Goal: Task Accomplishment & Management: Complete application form

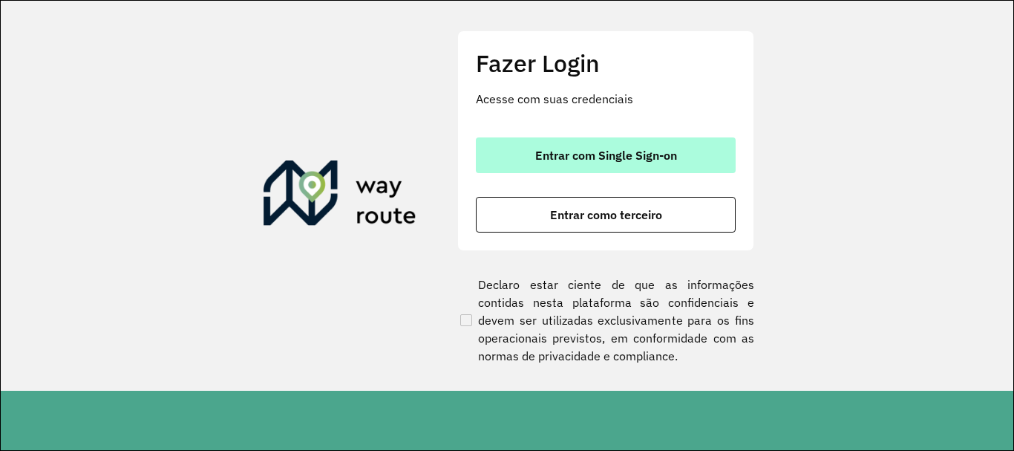
click at [578, 156] on span "Entrar com Single Sign-on" at bounding box center [606, 155] width 142 height 12
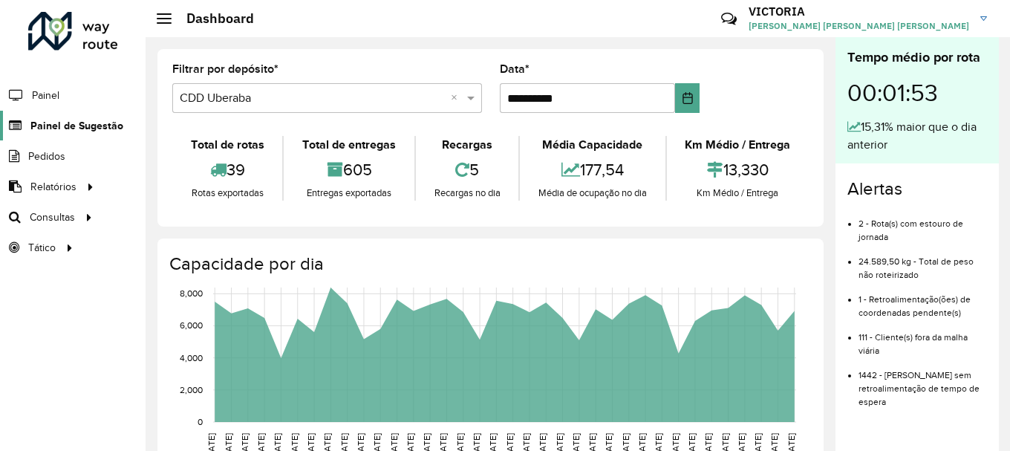
click at [93, 121] on span "Painel de Sugestão" at bounding box center [76, 126] width 93 height 16
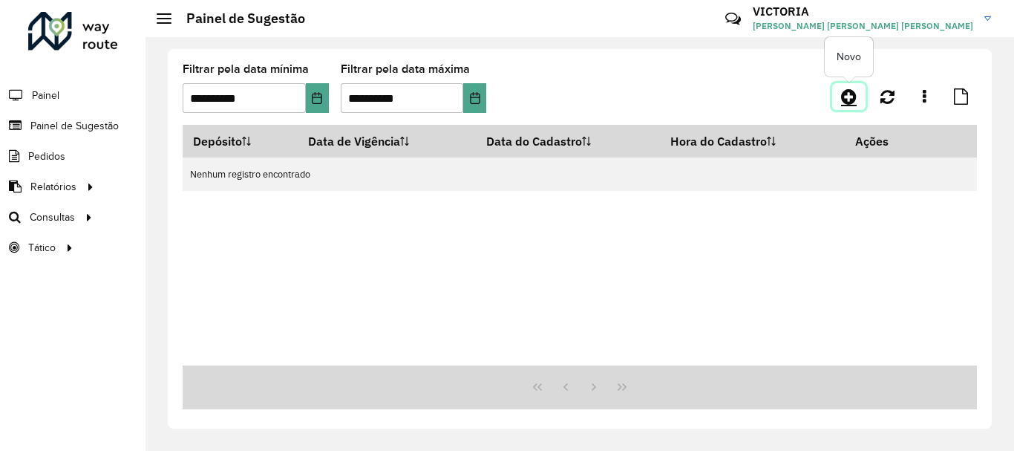
click at [854, 91] on icon at bounding box center [849, 97] width 16 height 18
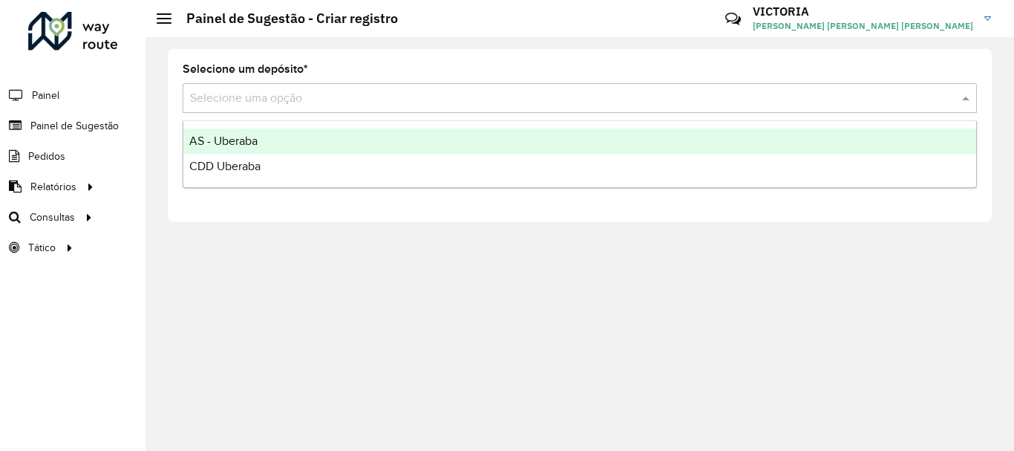
click at [428, 109] on div "Selecione uma opção" at bounding box center [580, 98] width 794 height 30
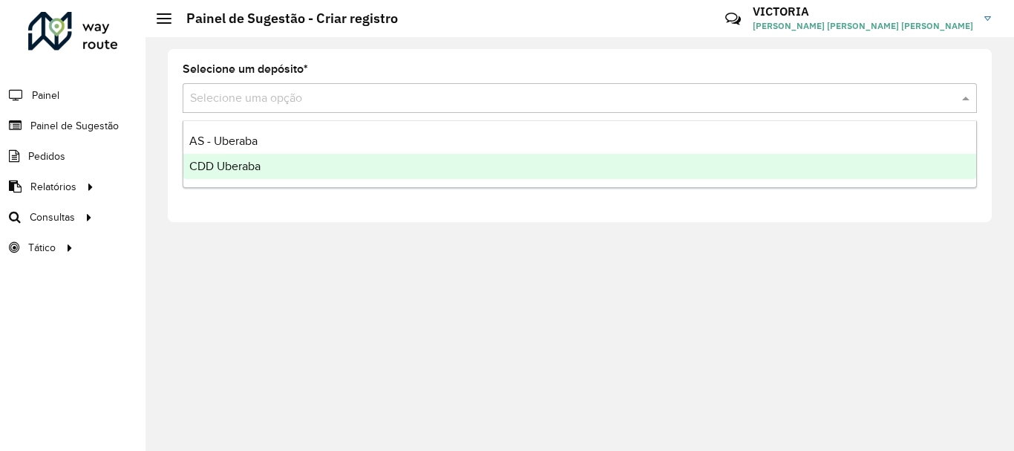
click at [341, 171] on div "CDD Uberaba" at bounding box center [579, 166] width 793 height 25
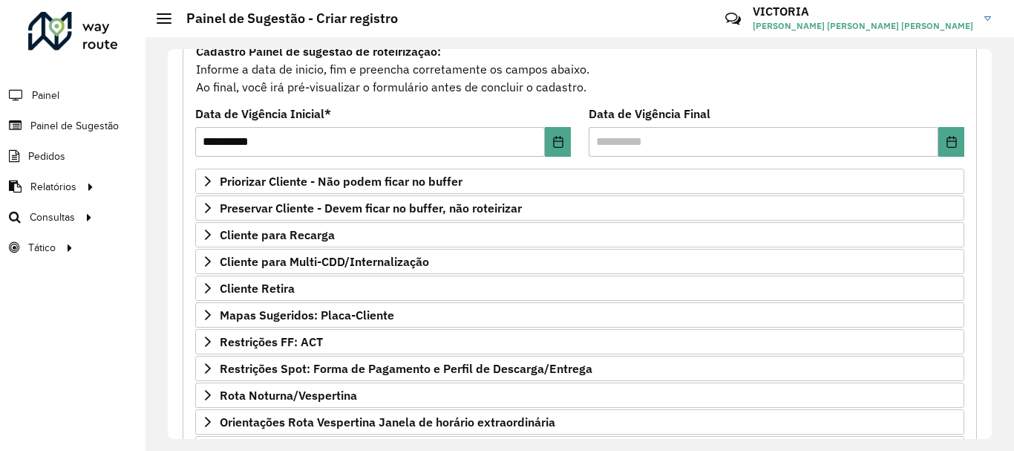
scroll to position [290, 0]
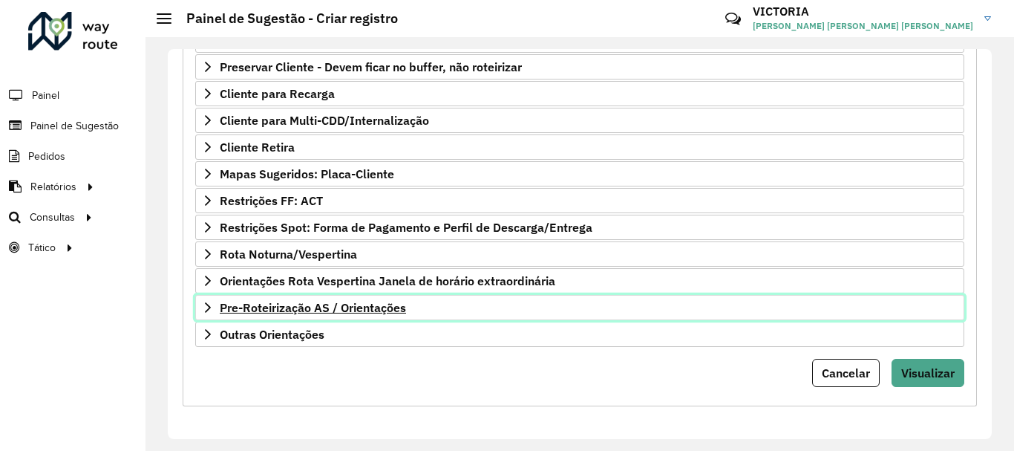
click at [340, 316] on link "Pre-Roteirização AS / Orientações" at bounding box center [579, 307] width 769 height 25
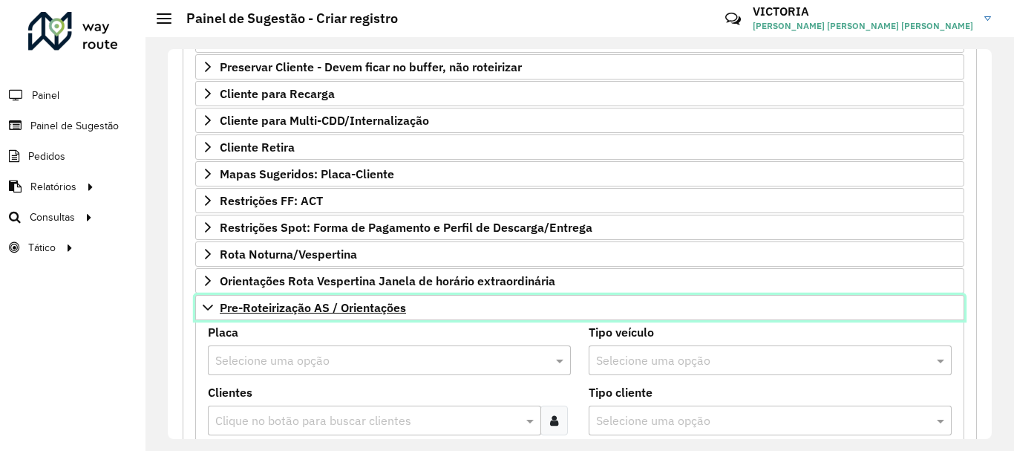
scroll to position [438, 0]
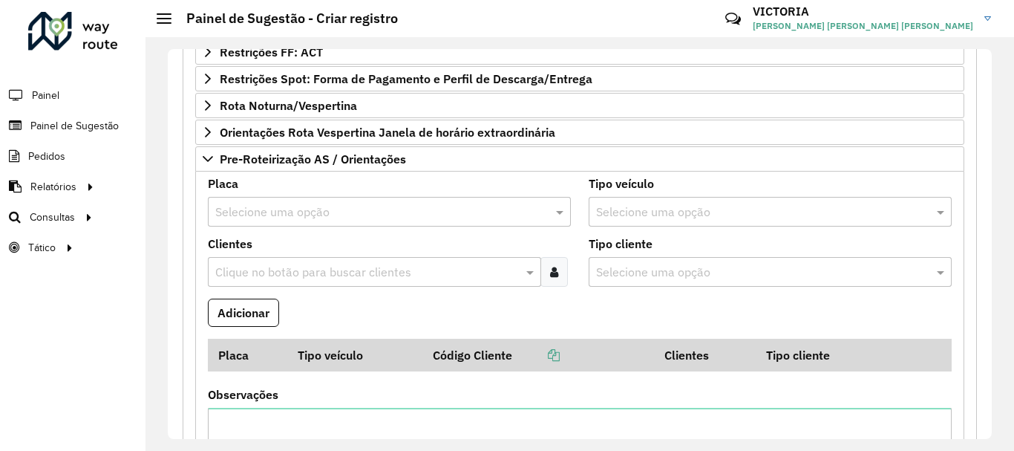
click at [558, 271] on div at bounding box center [554, 272] width 27 height 30
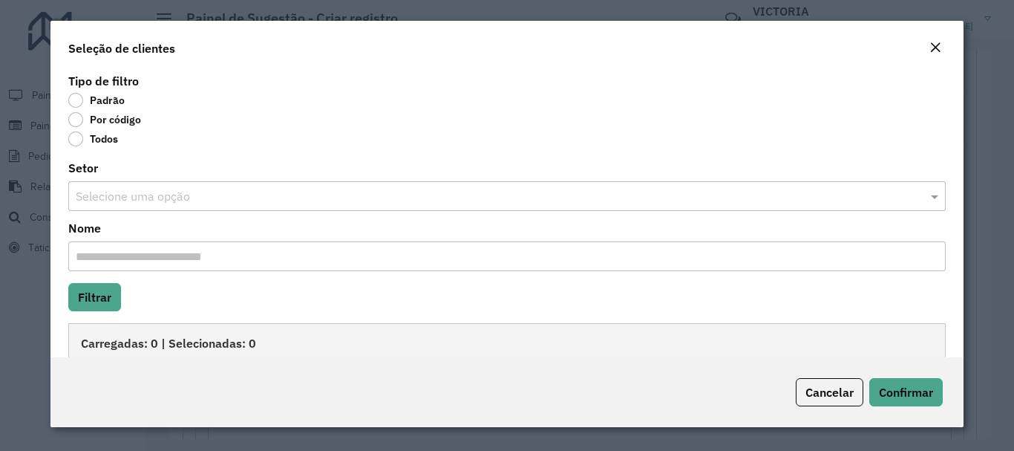
click at [74, 117] on label "Por código" at bounding box center [104, 119] width 73 height 15
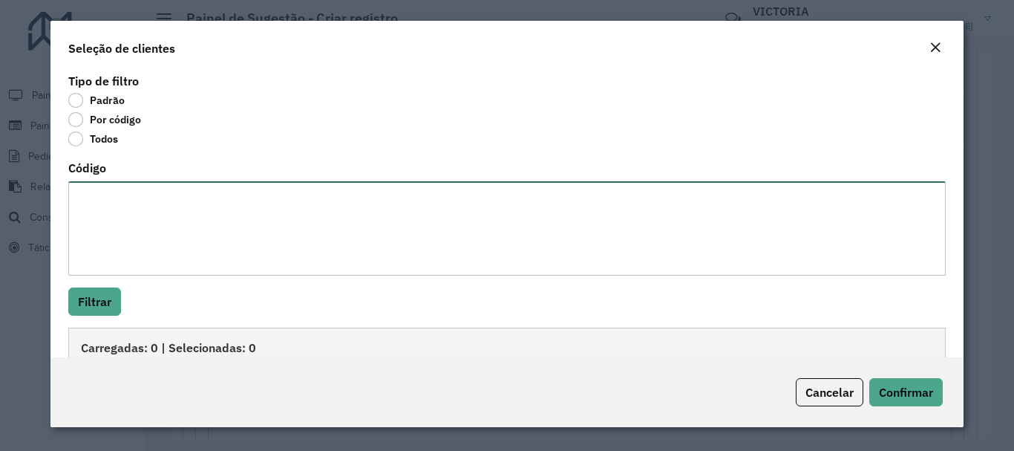
click at [120, 193] on textarea "Código" at bounding box center [506, 228] width 877 height 94
paste textarea "***** *****"
type textarea "***** *****"
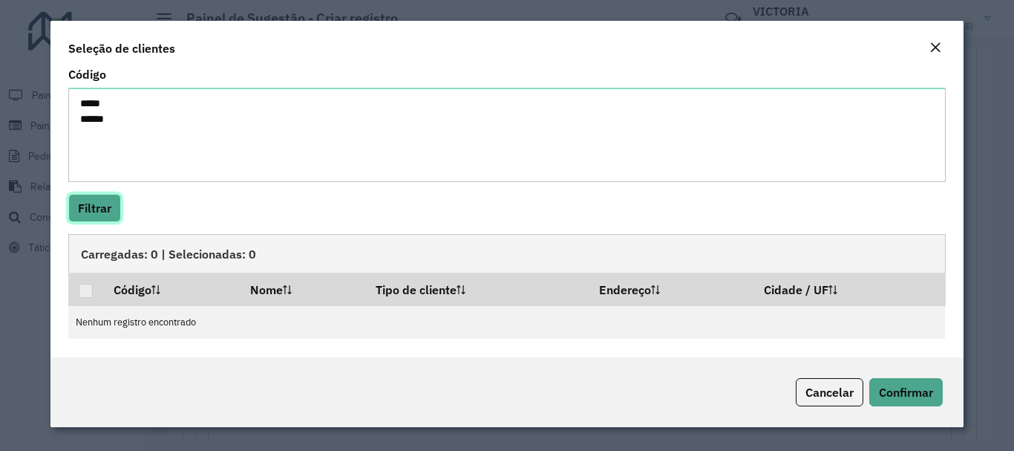
click at [107, 207] on button "Filtrar" at bounding box center [94, 208] width 53 height 28
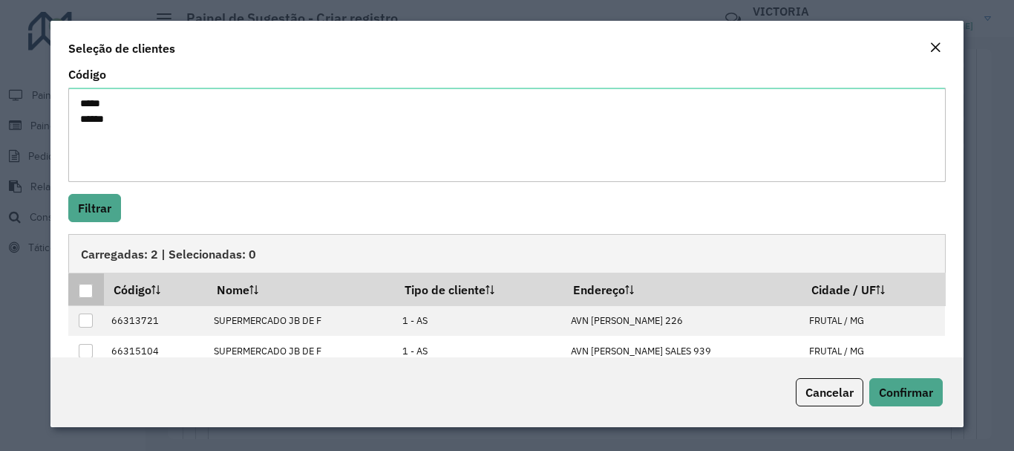
click at [82, 292] on div at bounding box center [86, 291] width 14 height 14
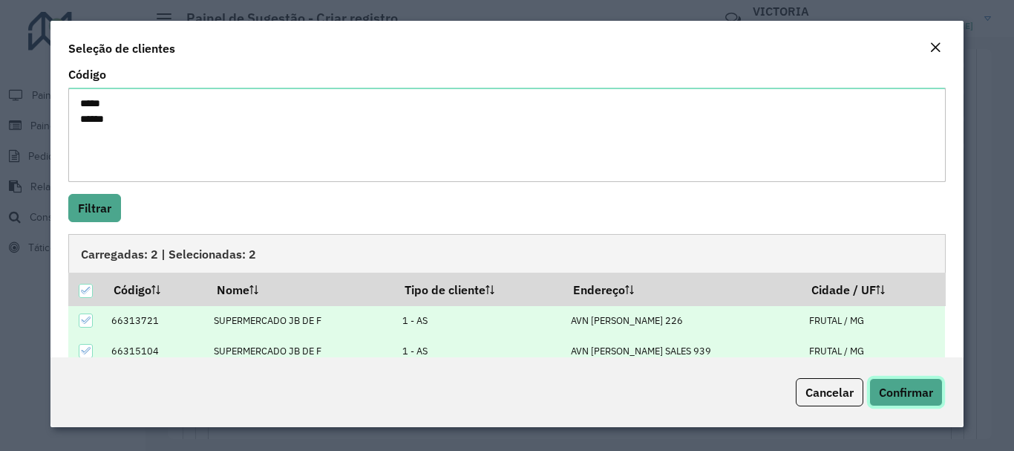
click at [924, 386] on span "Confirmar" at bounding box center [906, 392] width 54 height 15
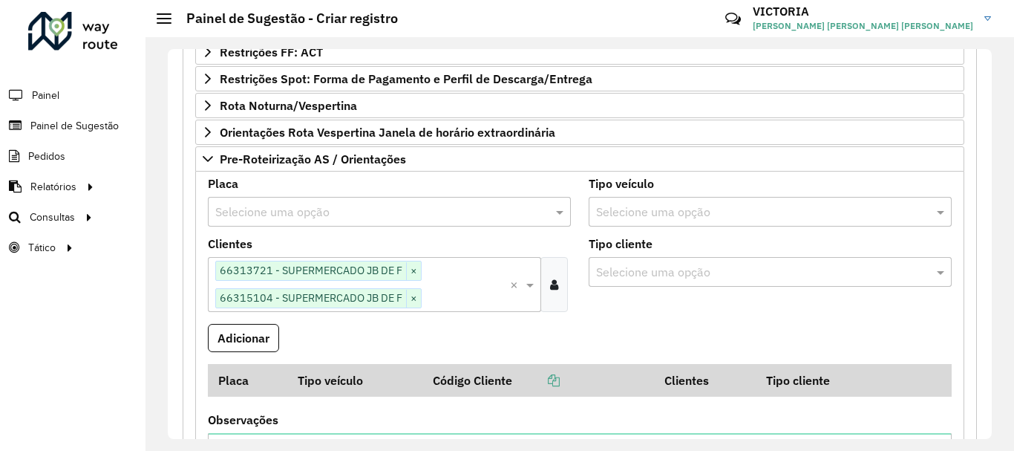
click at [493, 215] on input "text" at bounding box center [374, 212] width 319 height 18
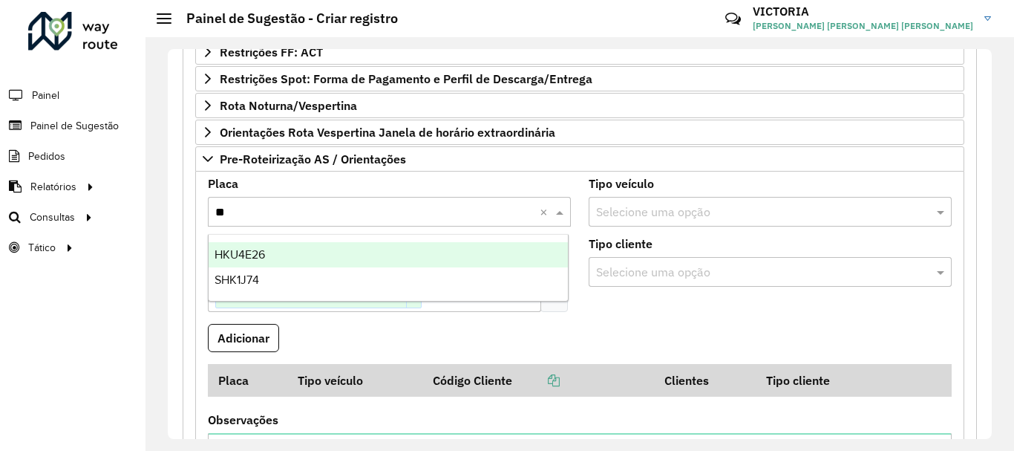
type input "***"
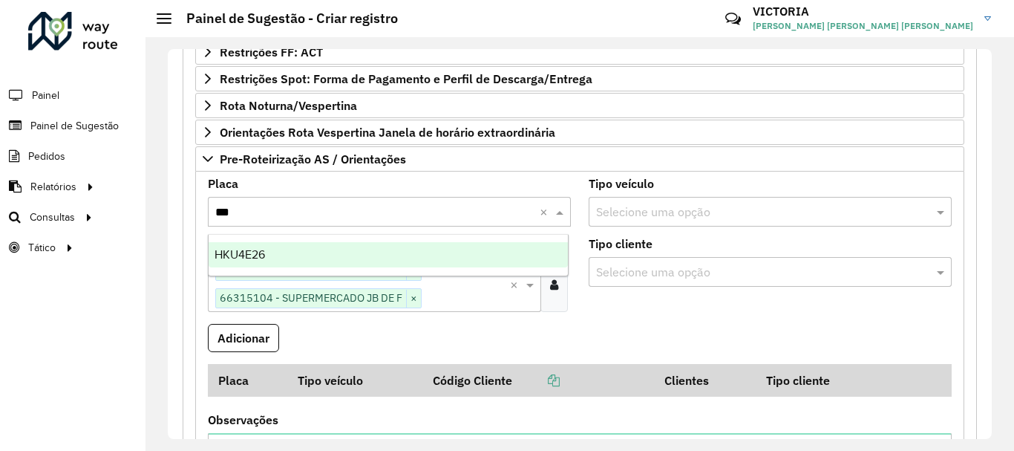
click at [406, 266] on div "HKU4E26" at bounding box center [388, 254] width 359 height 25
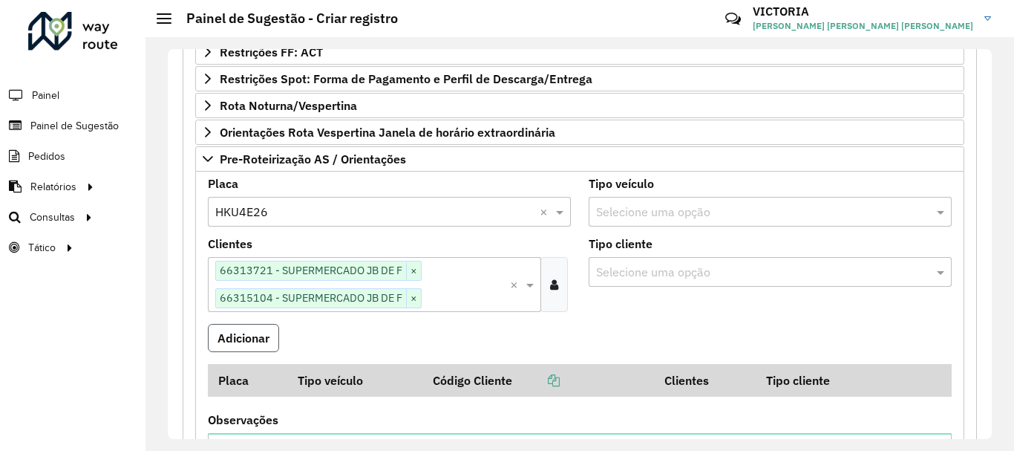
click at [266, 334] on button "Adicionar" at bounding box center [243, 338] width 71 height 28
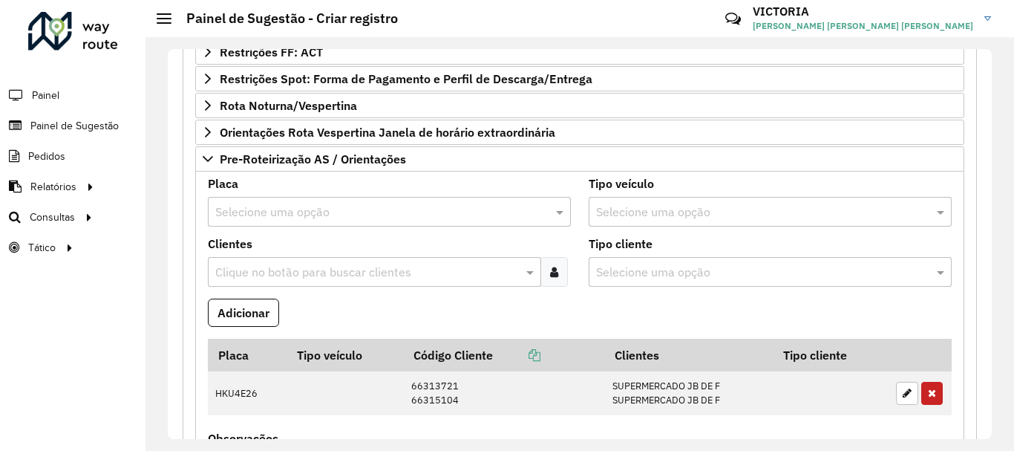
scroll to position [512, 0]
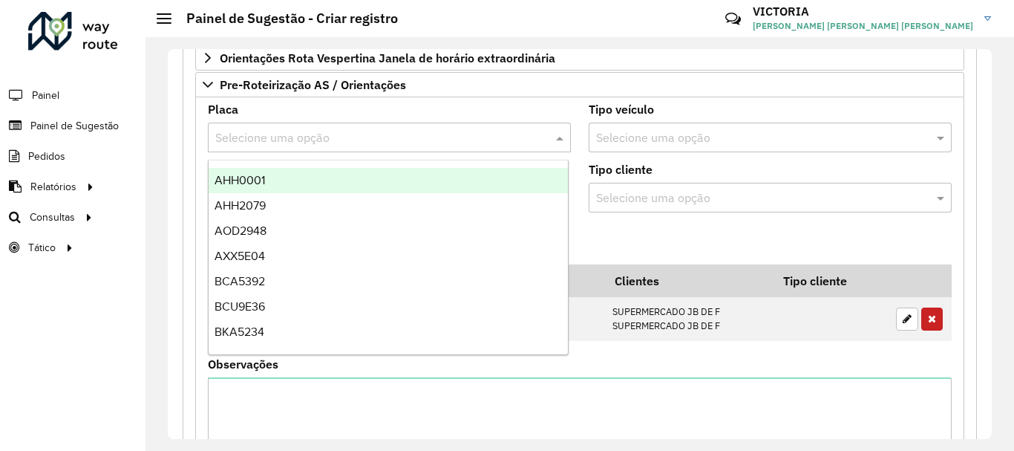
click at [370, 141] on input "text" at bounding box center [374, 138] width 319 height 18
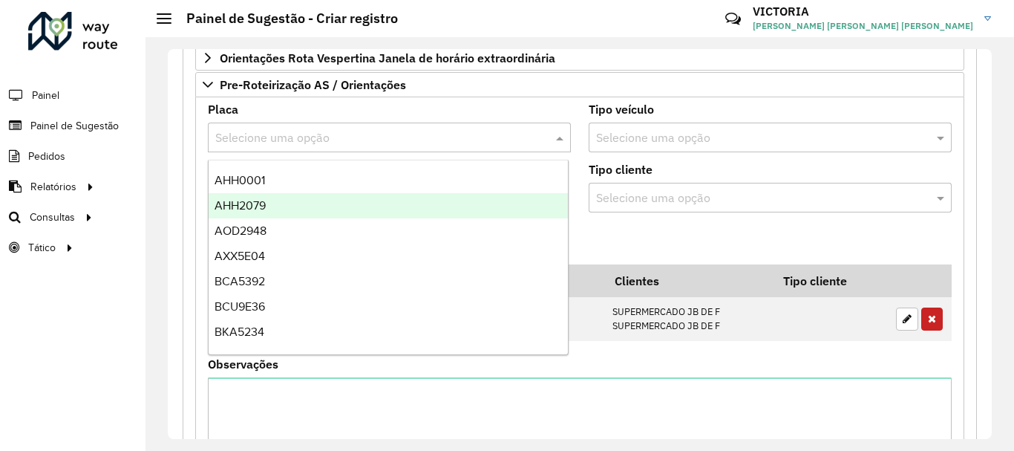
click at [665, 229] on formly-field "Adicionar" at bounding box center [580, 244] width 762 height 40
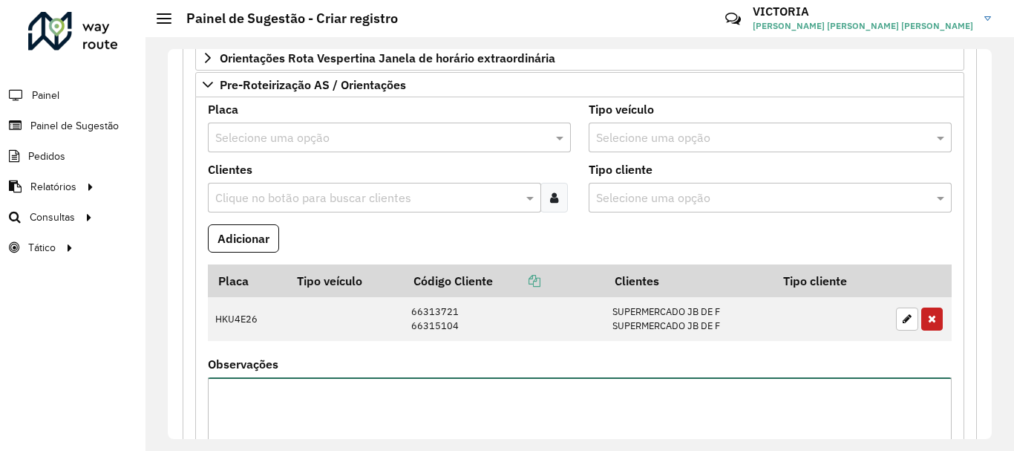
click at [443, 394] on textarea "Observações" at bounding box center [580, 439] width 744 height 125
paste textarea "*****"
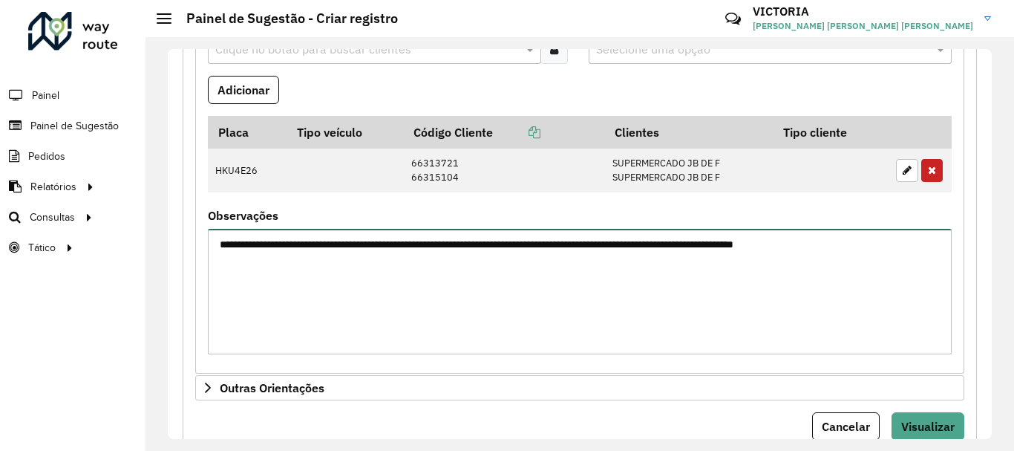
type textarea "**********"
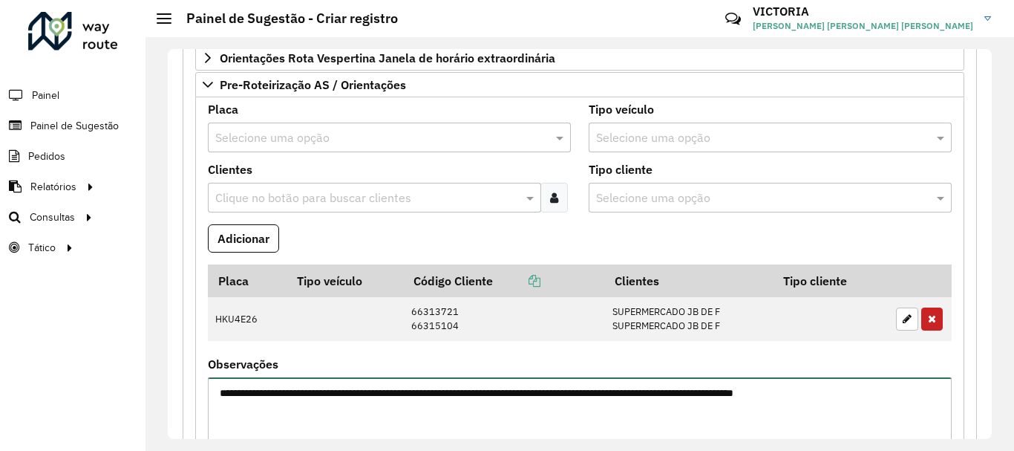
scroll to position [290, 0]
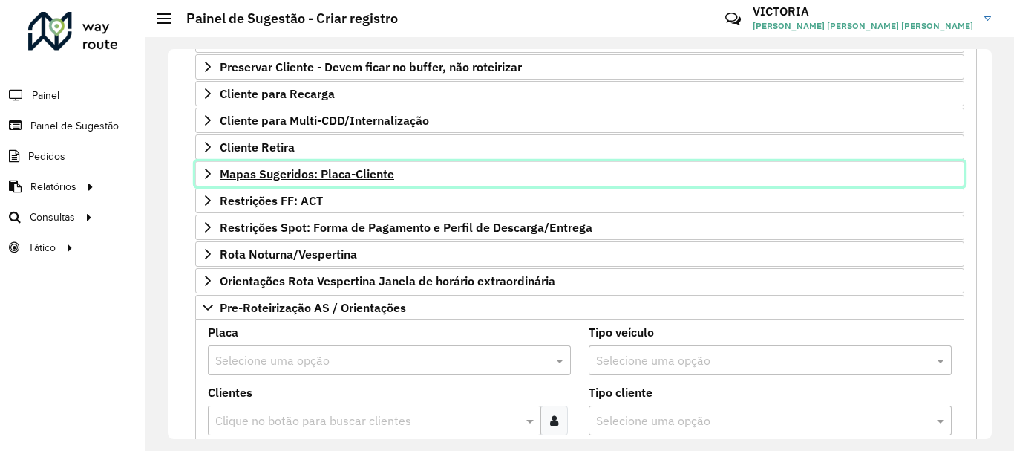
click at [374, 173] on span "Mapas Sugeridos: Placa-Cliente" at bounding box center [307, 174] width 174 height 12
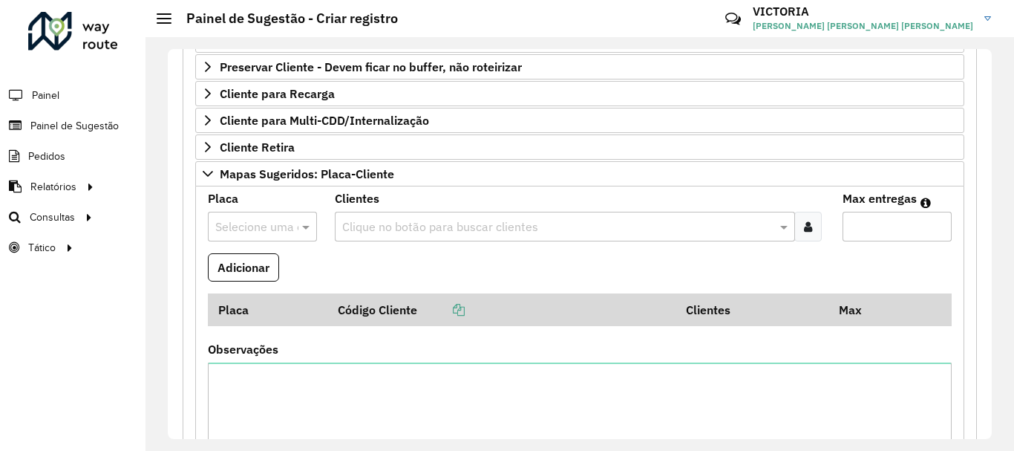
click at [274, 234] on input "text" at bounding box center [247, 227] width 65 height 18
type input "****"
click at [267, 264] on div "OYI8826" at bounding box center [262, 269] width 107 height 25
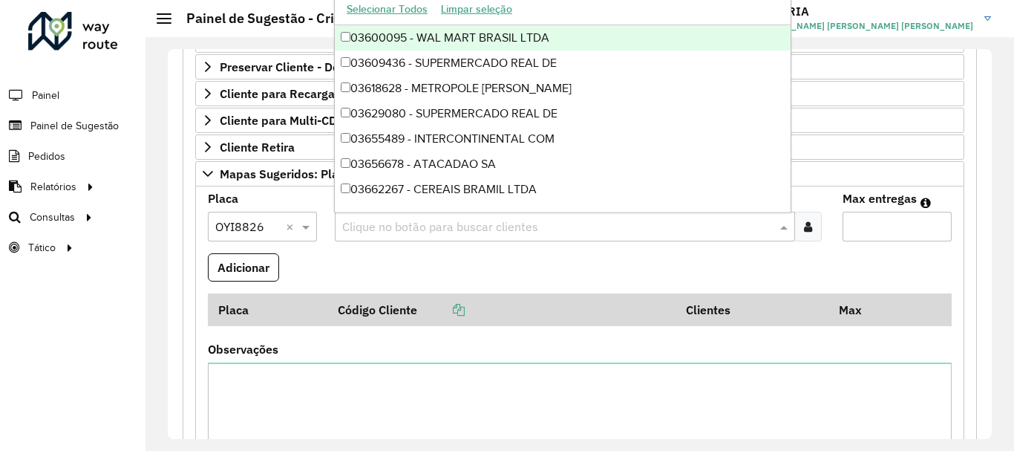
click at [483, 224] on input "text" at bounding box center [558, 227] width 438 height 18
paste input "*****"
type input "*****"
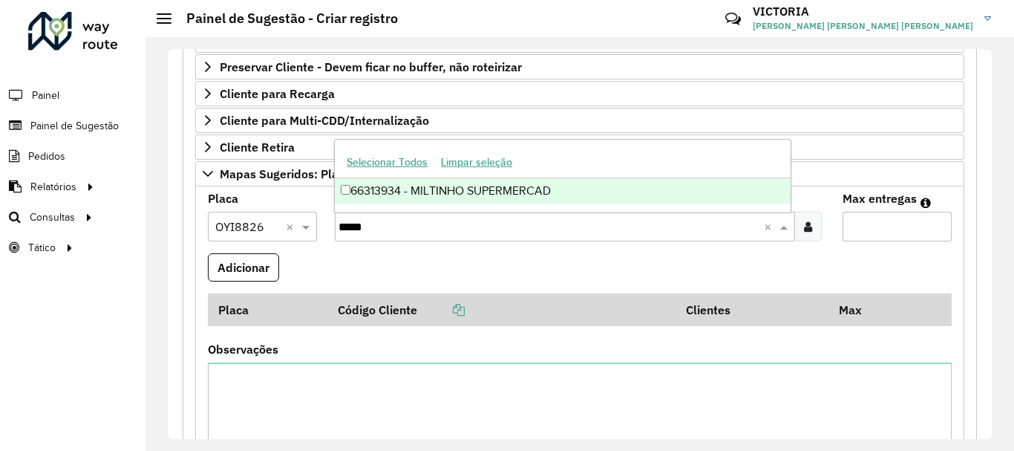
click at [590, 188] on div "66313934 - MILTINHO SUPERMERCAD" at bounding box center [563, 190] width 456 height 25
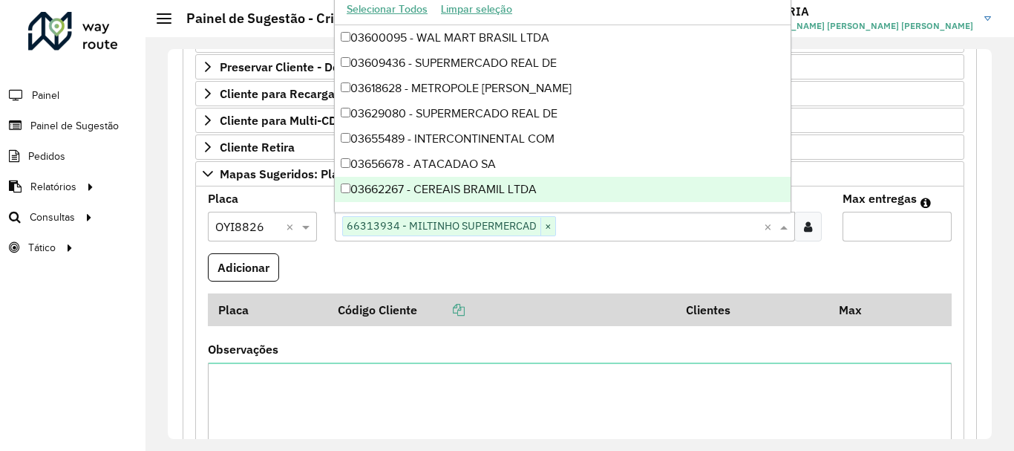
click at [865, 218] on input "Max entregas" at bounding box center [897, 227] width 109 height 30
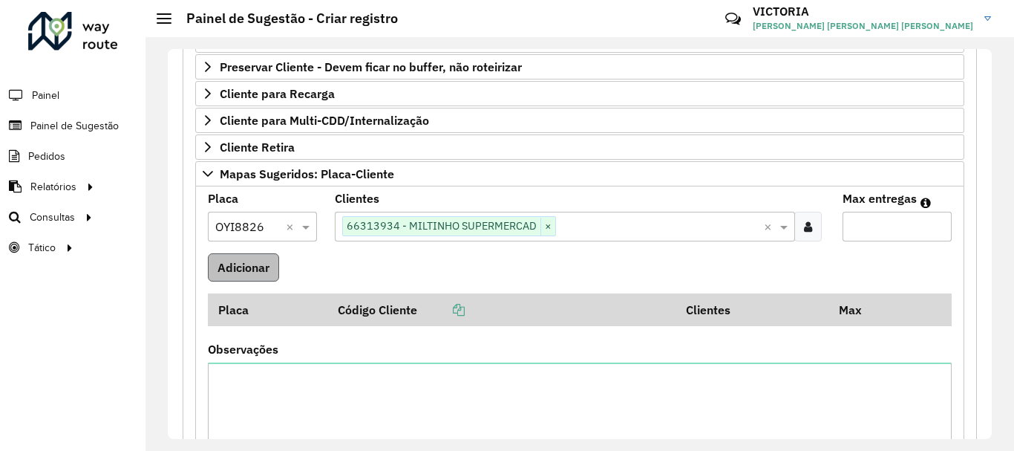
type input "*"
click at [267, 265] on button "Adicionar" at bounding box center [243, 267] width 71 height 28
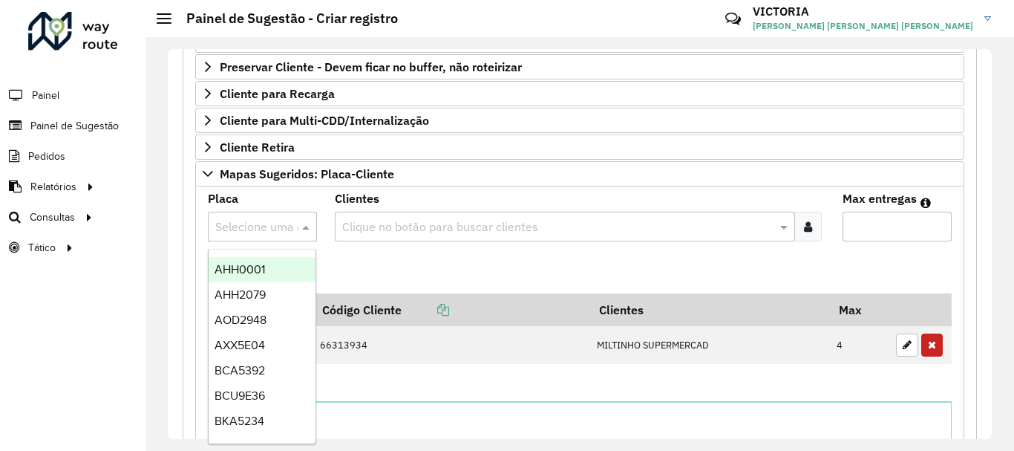
click at [278, 229] on input "text" at bounding box center [247, 227] width 65 height 18
type input "****"
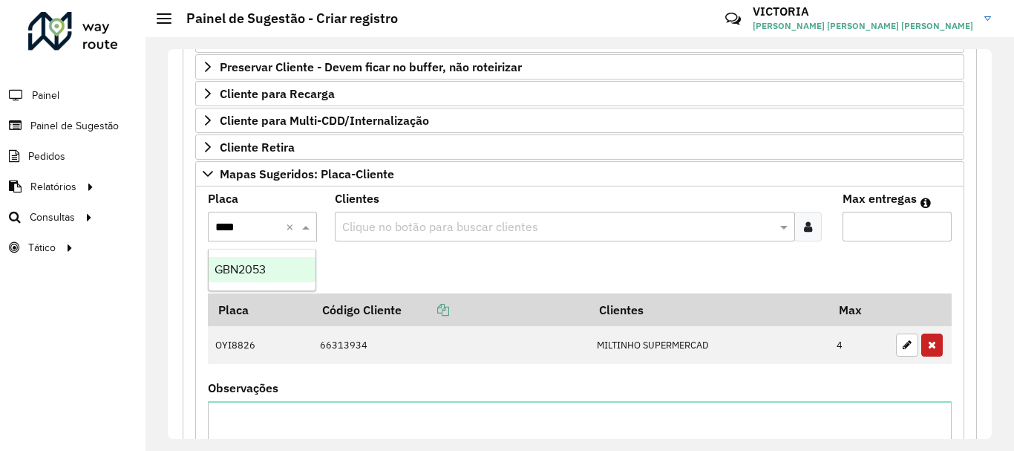
click at [246, 267] on span "GBN2053" at bounding box center [240, 269] width 51 height 13
click at [693, 249] on formly-field "Clientes Clique no botão para buscar clientes" at bounding box center [580, 223] width 508 height 60
click at [706, 223] on input "text" at bounding box center [558, 227] width 438 height 18
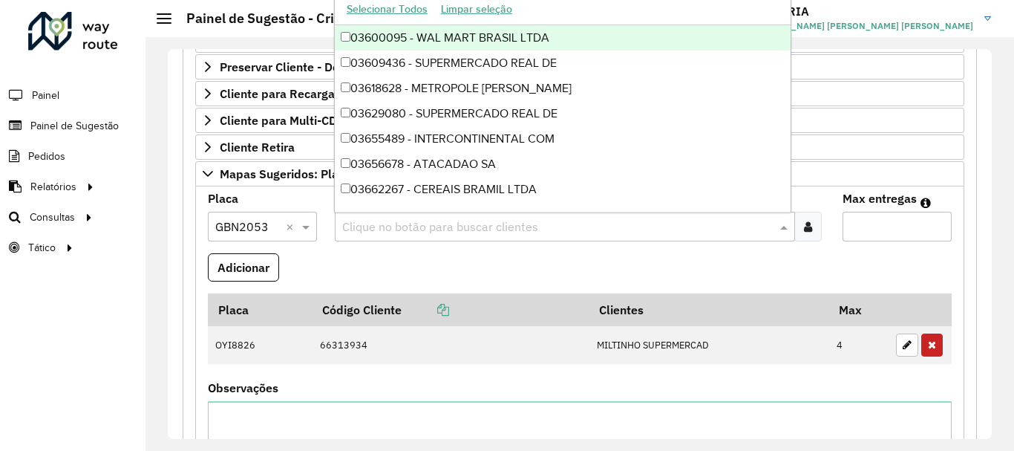
paste input "*****"
type input "*****"
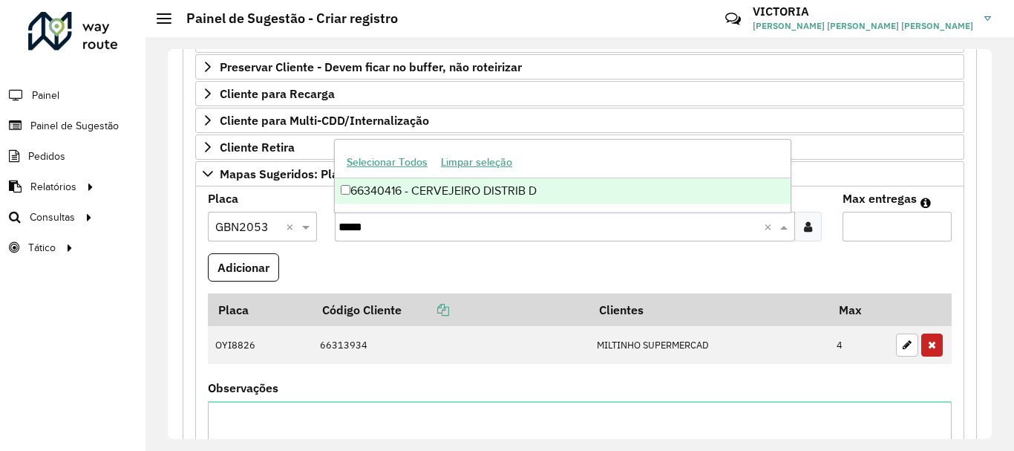
click at [478, 191] on div "66340416 - CERVEJEIRO DISTRIB D" at bounding box center [563, 190] width 456 height 25
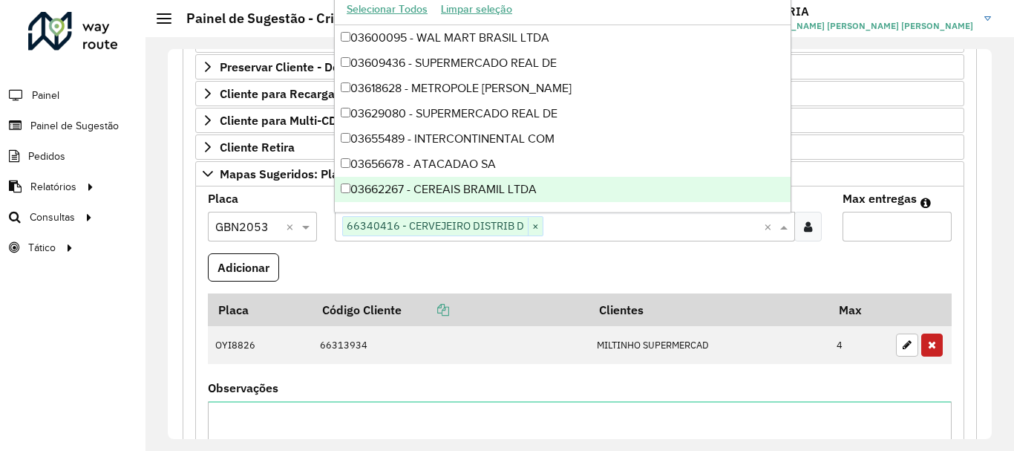
click at [865, 217] on input "Max entregas" at bounding box center [897, 227] width 109 height 30
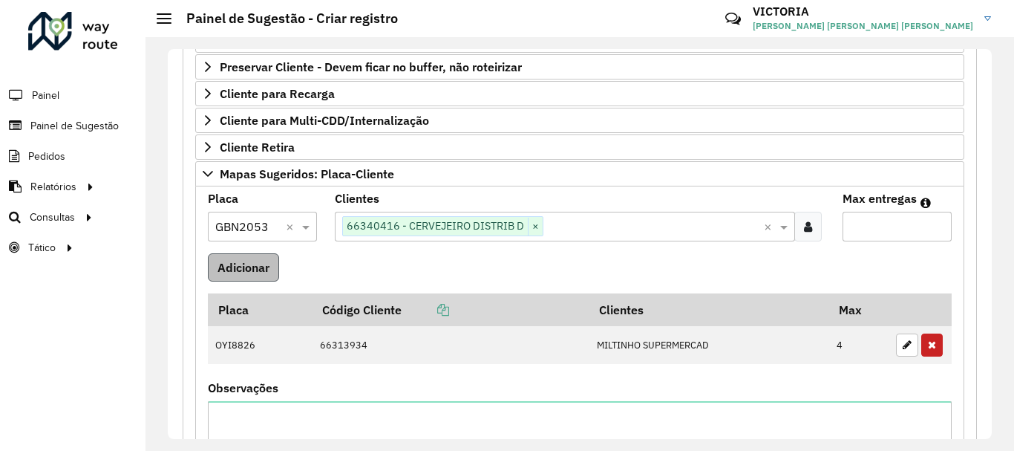
type input "*"
click at [272, 258] on button "Adicionar" at bounding box center [243, 267] width 71 height 28
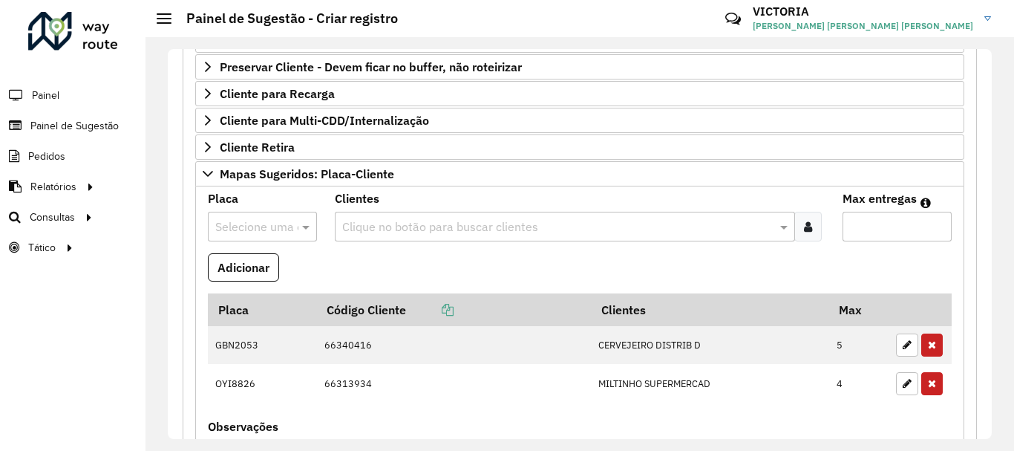
scroll to position [141, 0]
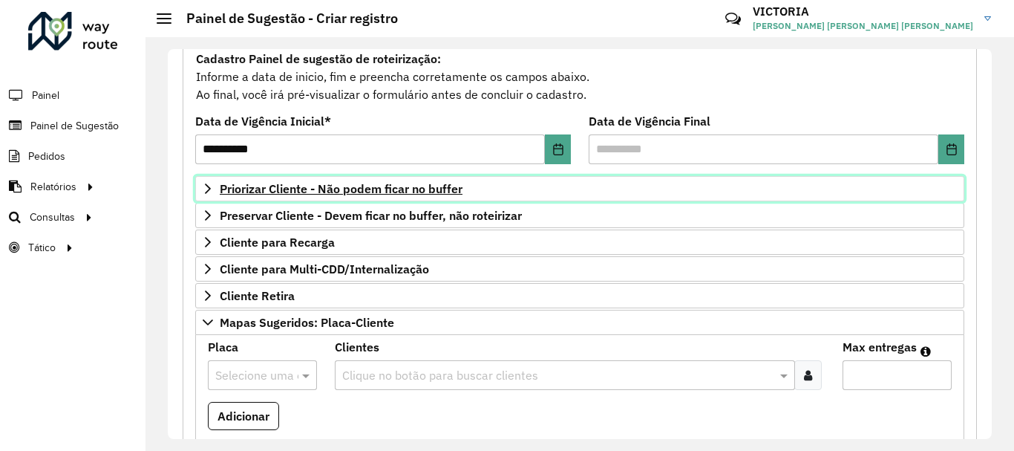
click at [466, 180] on link "Priorizar Cliente - Não podem ficar no buffer" at bounding box center [579, 188] width 769 height 25
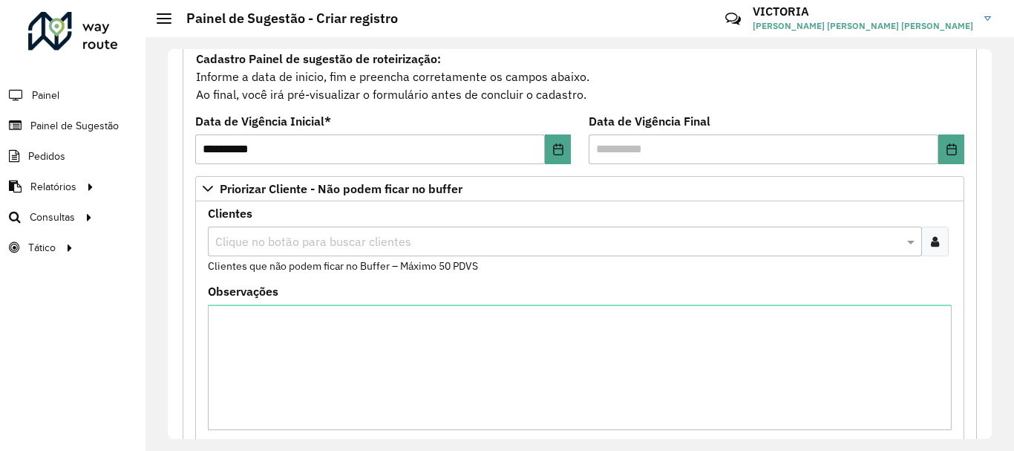
click at [926, 244] on div at bounding box center [934, 241] width 27 height 30
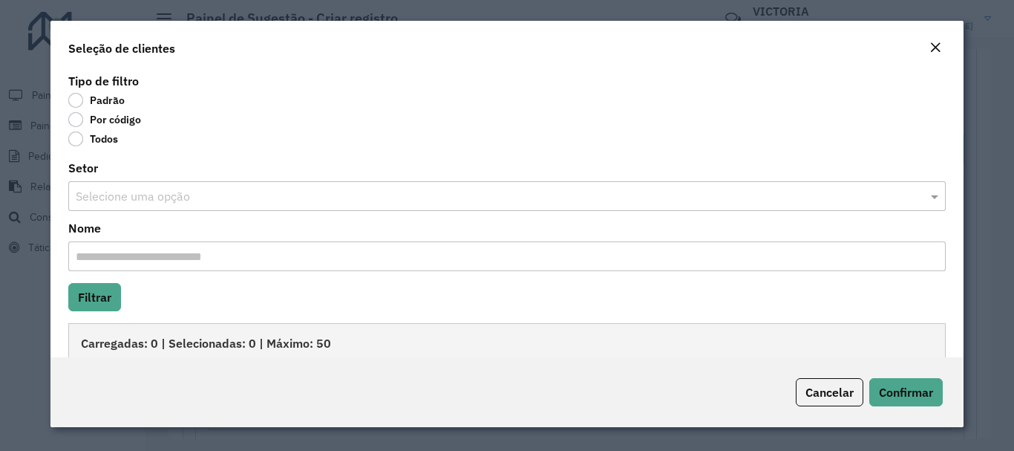
click at [74, 117] on label "Por código" at bounding box center [104, 119] width 73 height 15
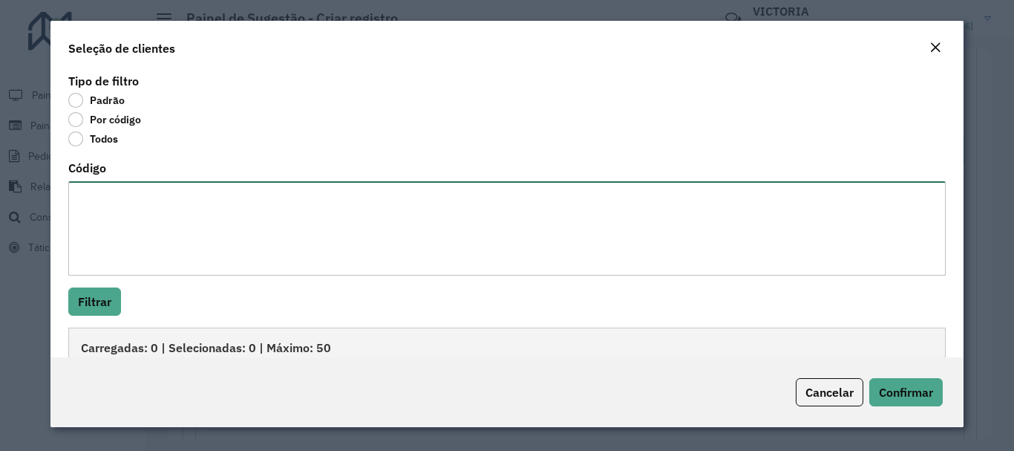
click at [123, 202] on textarea "Código" at bounding box center [506, 228] width 877 height 94
paste textarea "***** ***** ***** ***** ***** ***** ***** ***** ***** ***** ***** ***** ***** *…"
type textarea "***** ***** ***** ***** ***** ***** ***** ***** ***** ***** ***** ***** ***** *…"
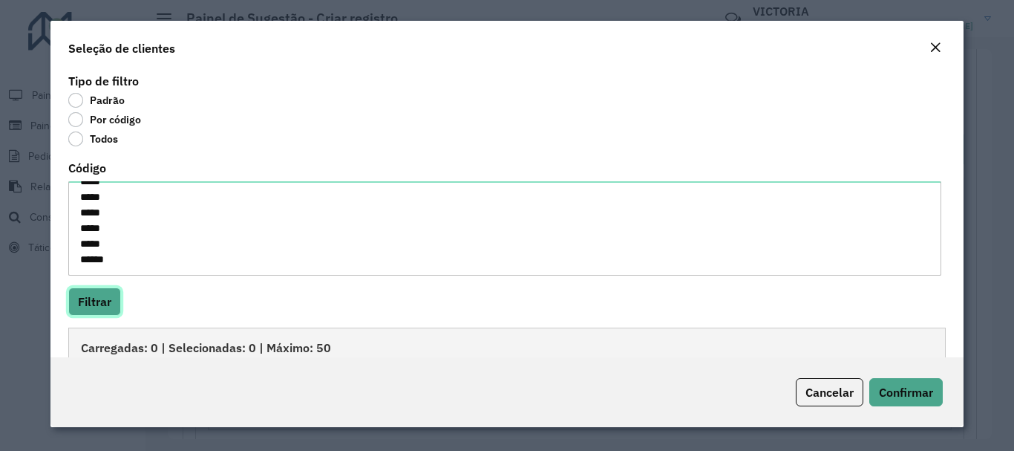
click at [74, 309] on button "Filtrar" at bounding box center [94, 301] width 53 height 28
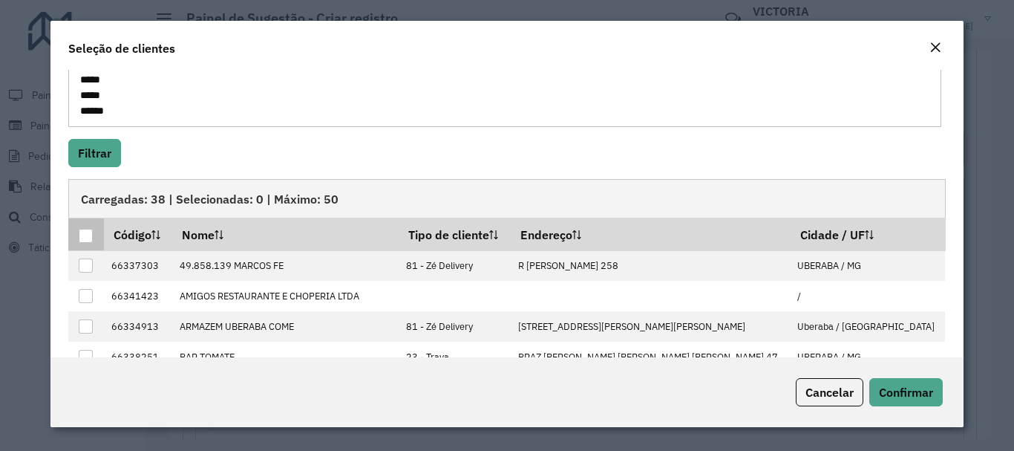
click at [83, 238] on div at bounding box center [86, 236] width 14 height 14
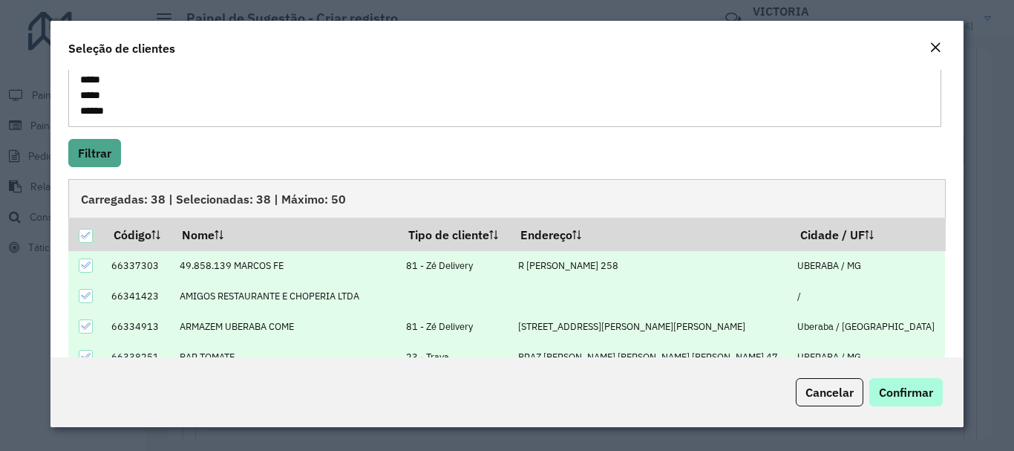
drag, startPoint x: 949, startPoint y: 398, endPoint x: 920, endPoint y: 394, distance: 29.2
click at [948, 398] on div "Cancelar Confirmar" at bounding box center [506, 392] width 912 height 70
click at [915, 394] on span "Confirmar" at bounding box center [906, 392] width 54 height 15
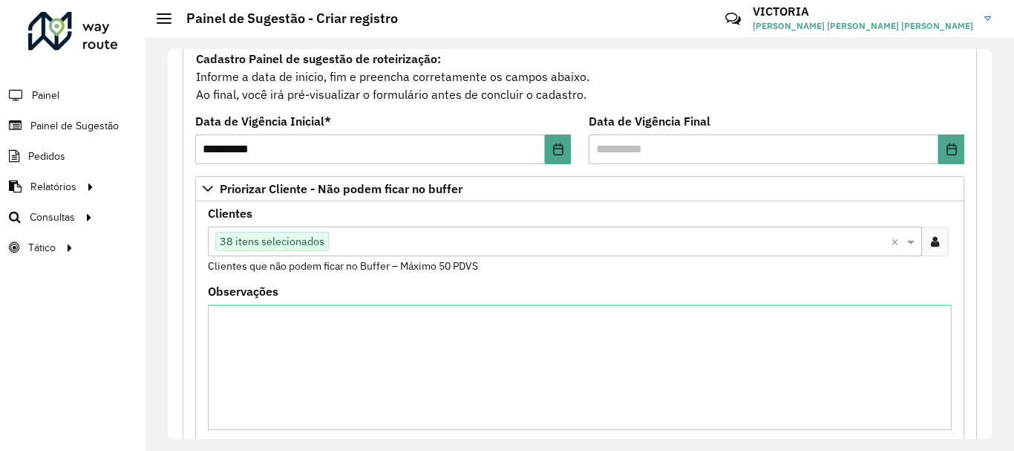
click at [927, 255] on div at bounding box center [934, 241] width 27 height 30
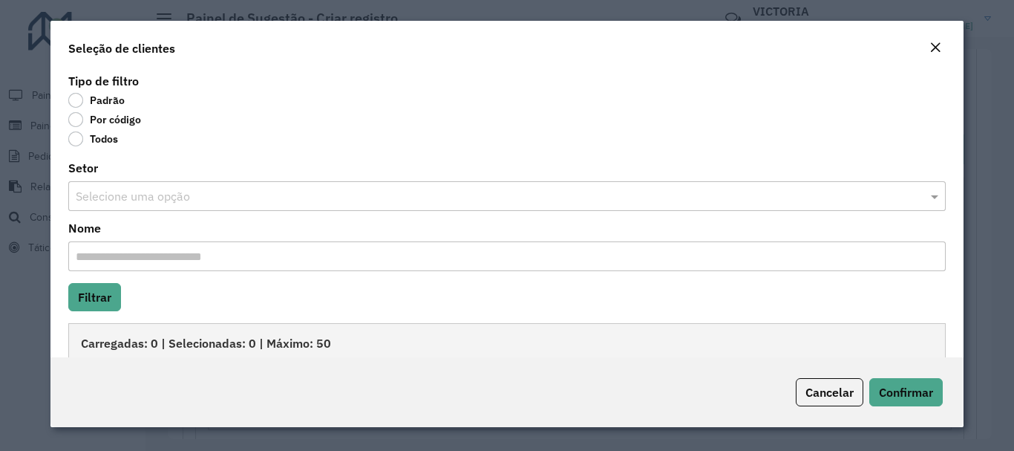
click at [76, 124] on label "Por código" at bounding box center [104, 119] width 73 height 15
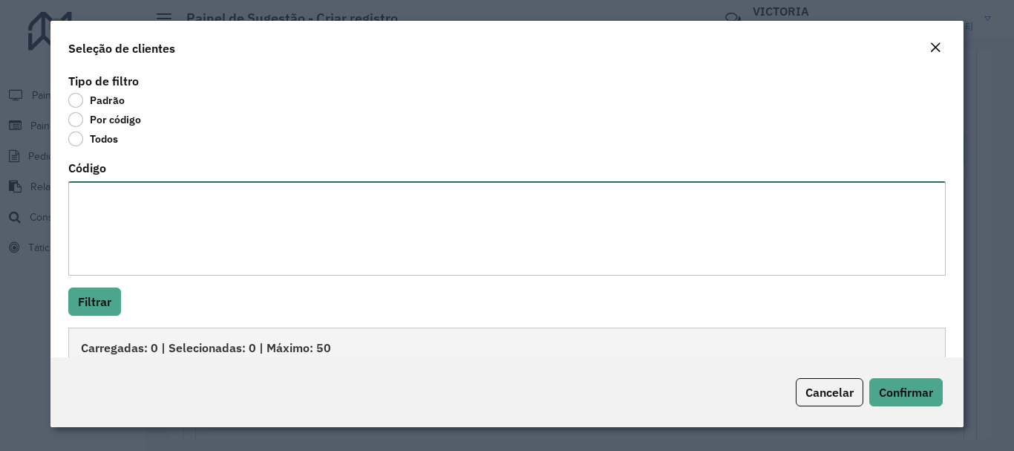
click at [106, 240] on textarea "Código" at bounding box center [506, 228] width 877 height 94
paste textarea "***** ***** ***** ***** ***** ***** ***** ***** ***** ***** ***** ***** ***** *…"
type textarea "***** ***** ***** ***** ***** ***** ***** ***** ***** ***** ***** ***** ***** *…"
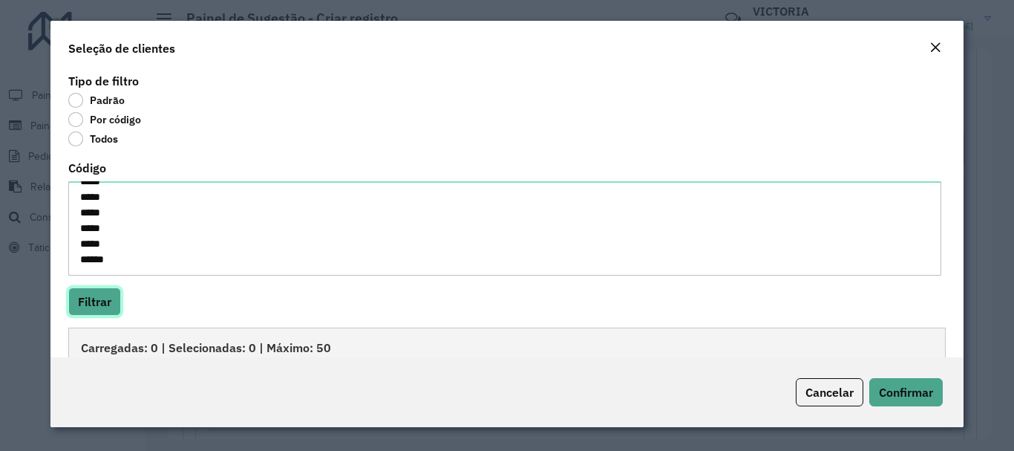
click at [117, 299] on button "Filtrar" at bounding box center [94, 301] width 53 height 28
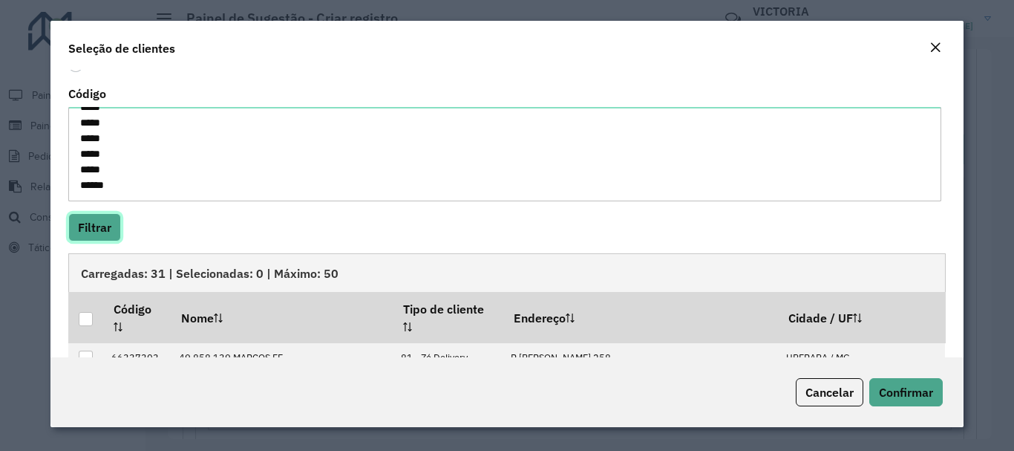
scroll to position [421, 0]
click at [93, 313] on div at bounding box center [86, 319] width 15 height 15
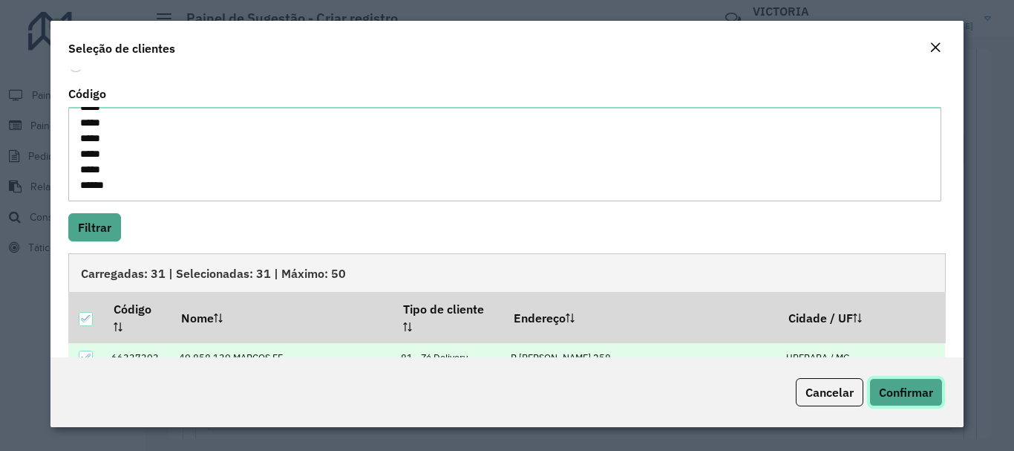
click at [922, 402] on button "Confirmar" at bounding box center [906, 392] width 74 height 28
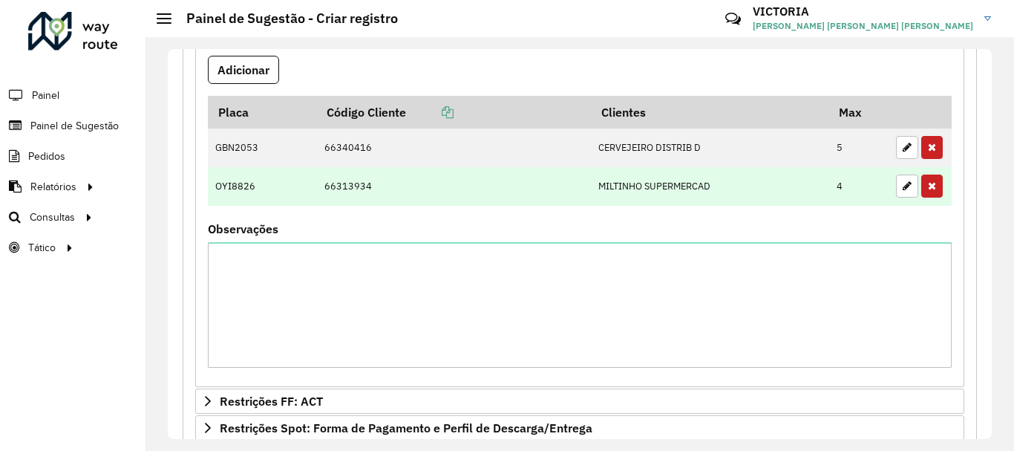
scroll to position [587, 0]
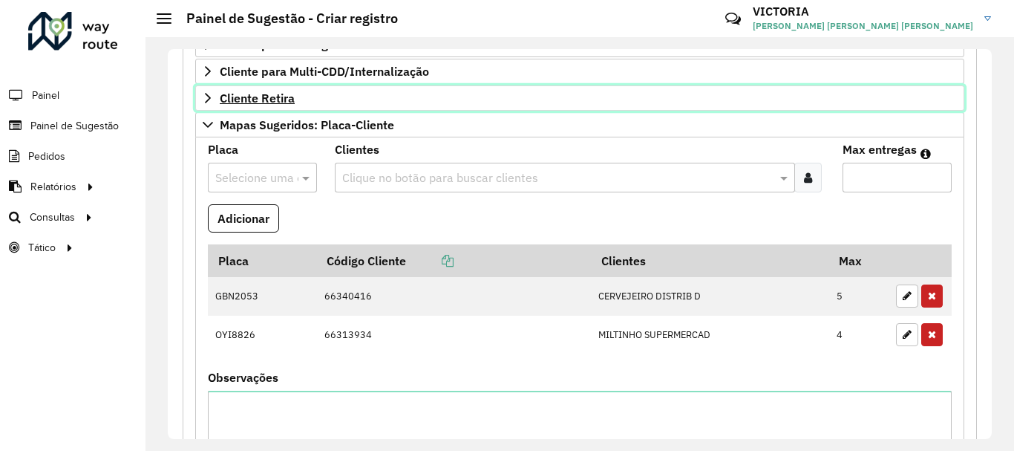
click at [238, 92] on span "Cliente Retira" at bounding box center [257, 98] width 75 height 12
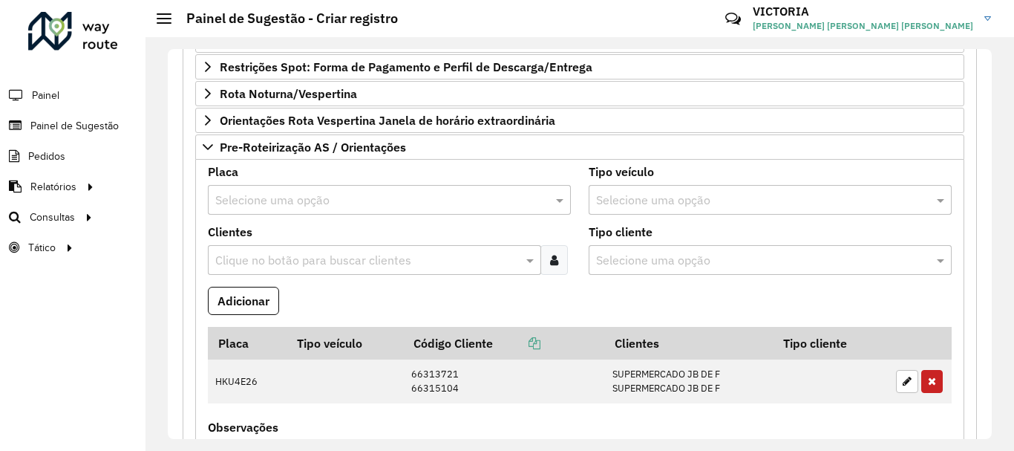
scroll to position [1743, 0]
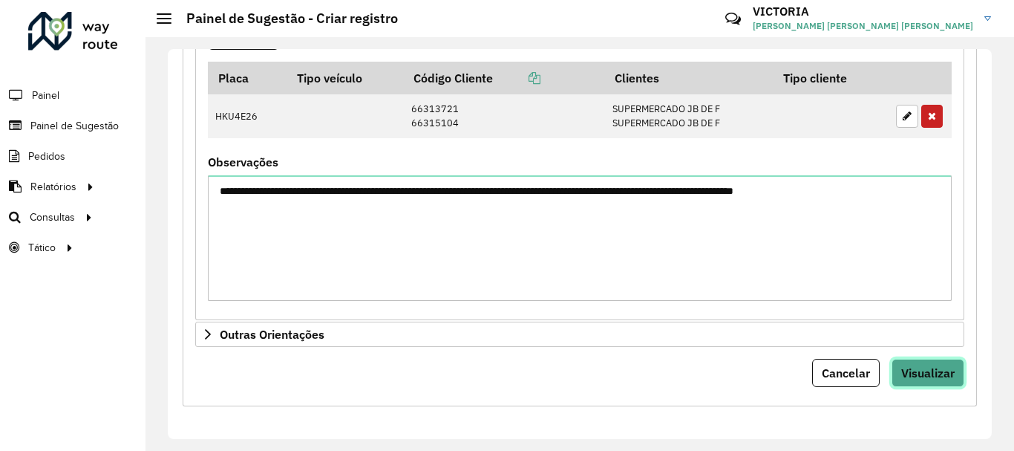
click at [894, 365] on button "Visualizar" at bounding box center [928, 373] width 73 height 28
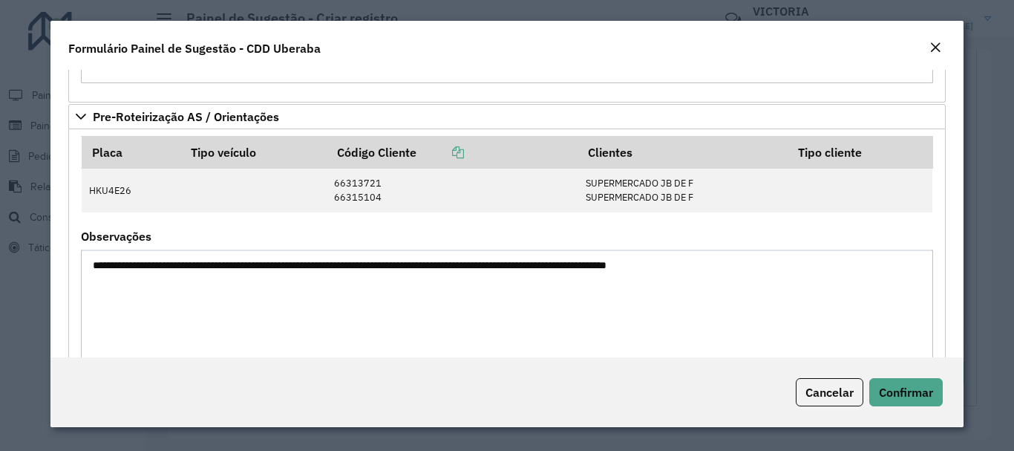
scroll to position [2135, 0]
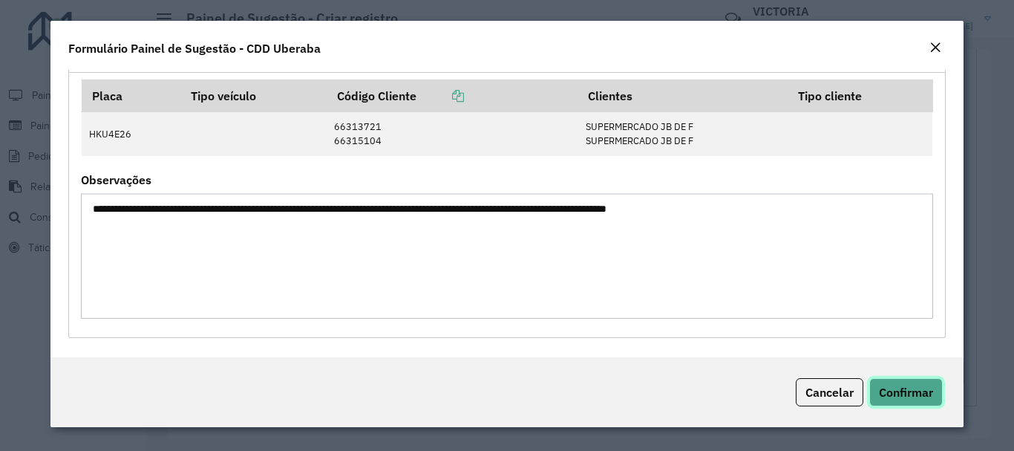
click at [936, 385] on button "Confirmar" at bounding box center [906, 392] width 74 height 28
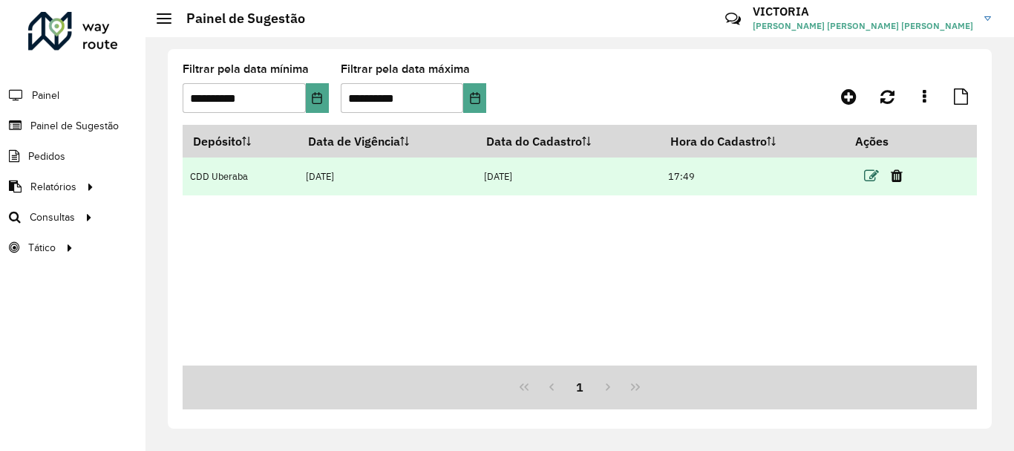
click at [873, 174] on icon at bounding box center [871, 176] width 15 height 15
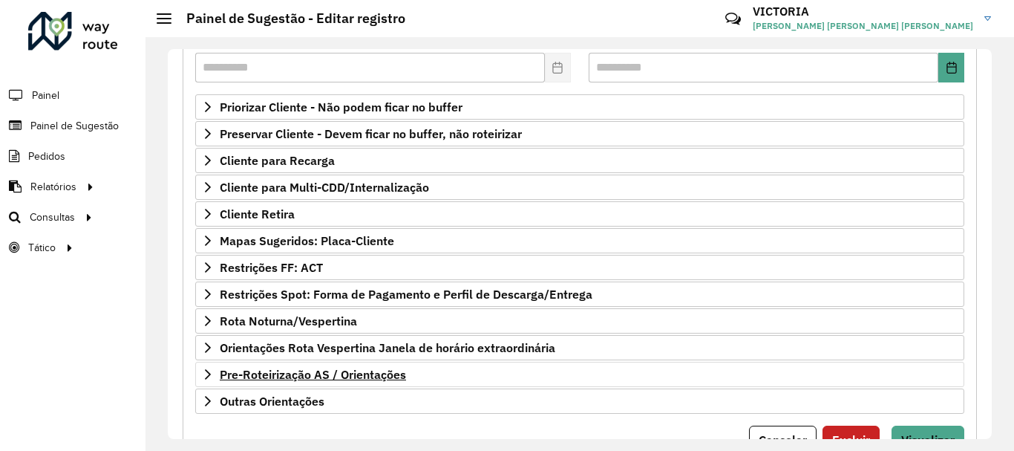
scroll to position [290, 0]
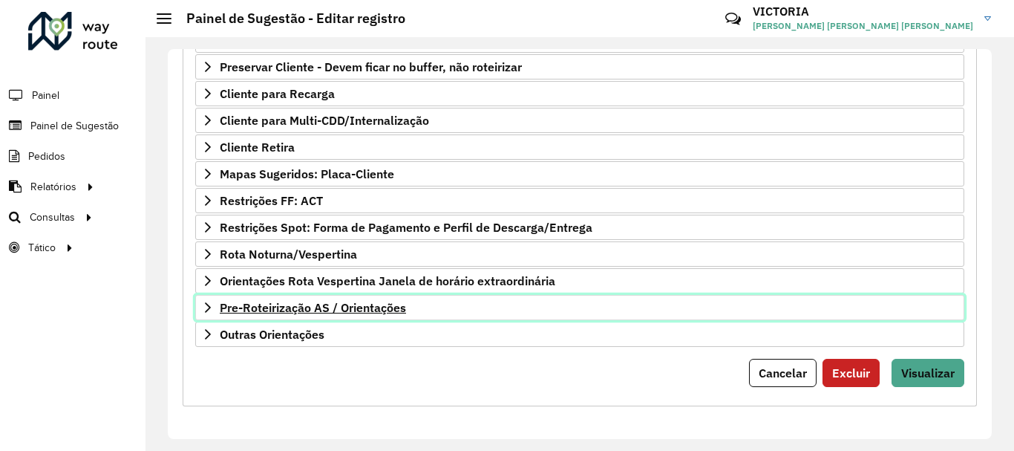
click at [388, 313] on span "Pre-Roteirização AS / Orientações" at bounding box center [313, 307] width 186 height 12
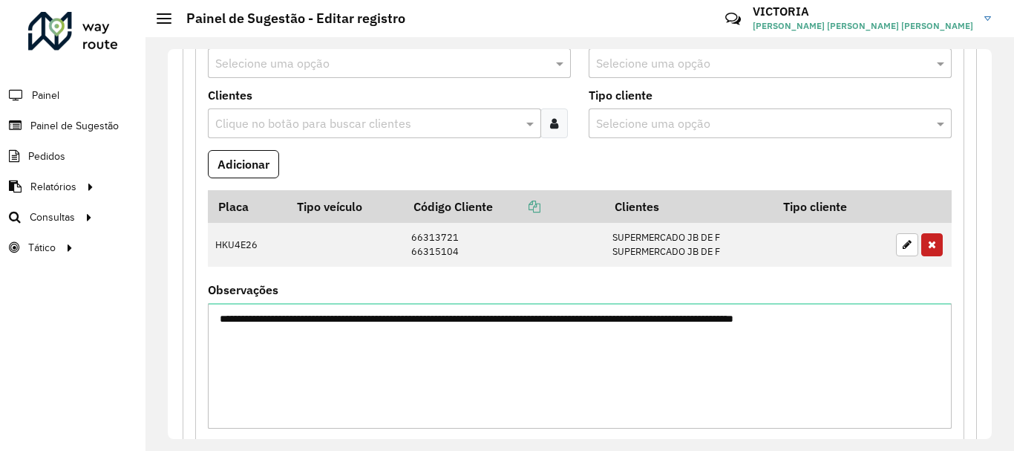
scroll to position [715, 0]
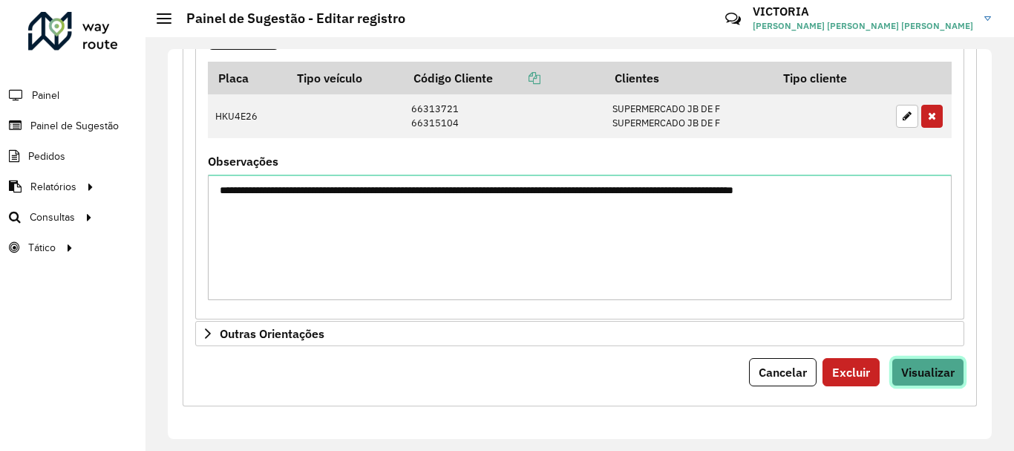
click at [913, 373] on span "Visualizar" at bounding box center [927, 372] width 53 height 15
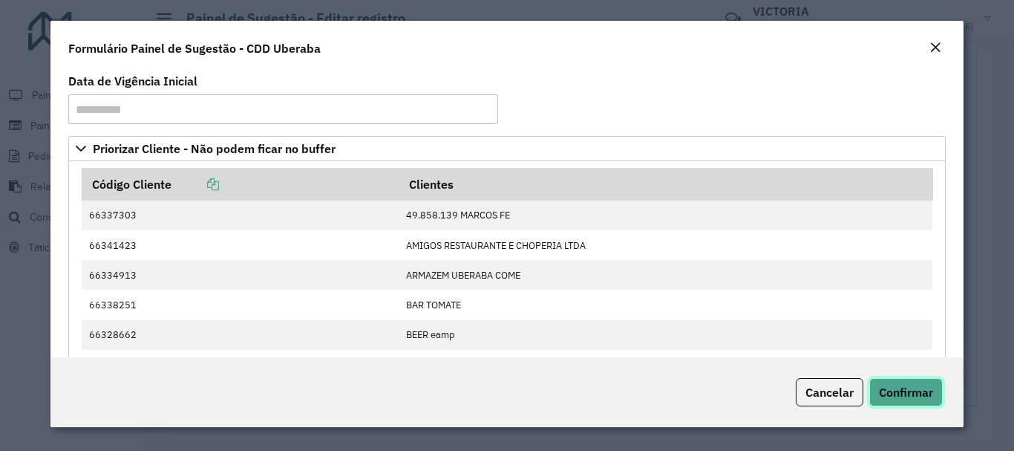
click at [894, 388] on span "Confirmar" at bounding box center [906, 392] width 54 height 15
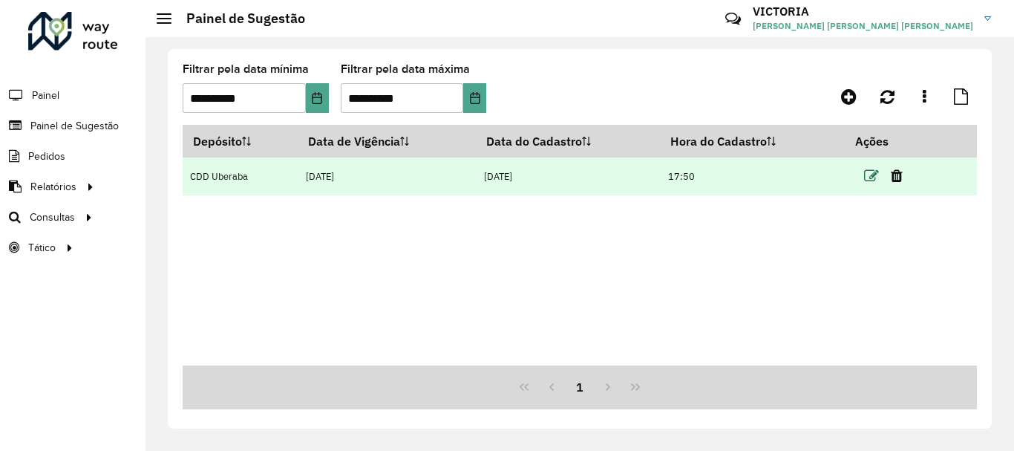
click at [875, 172] on icon at bounding box center [871, 176] width 15 height 15
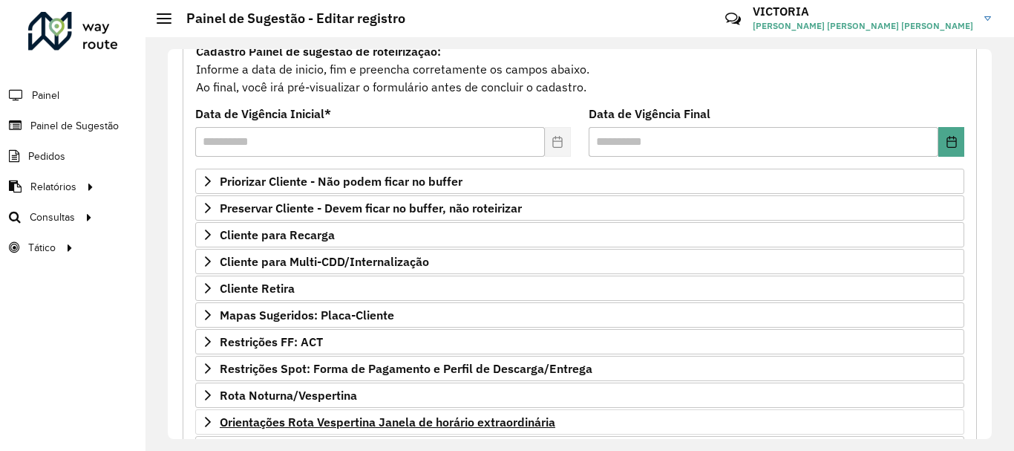
scroll to position [290, 0]
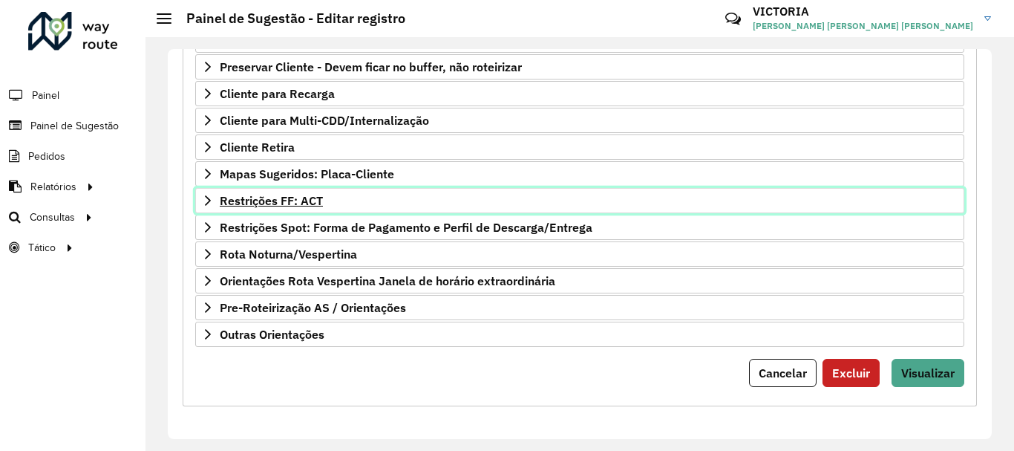
click at [366, 188] on link "Restrições FF: ACT" at bounding box center [579, 200] width 769 height 25
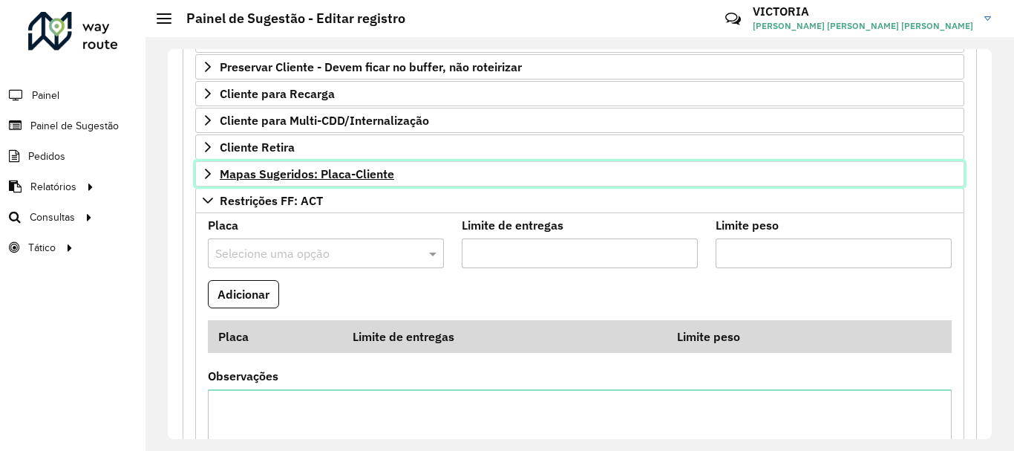
click at [370, 184] on link "Mapas Sugeridos: Placa-Cliente" at bounding box center [579, 173] width 769 height 25
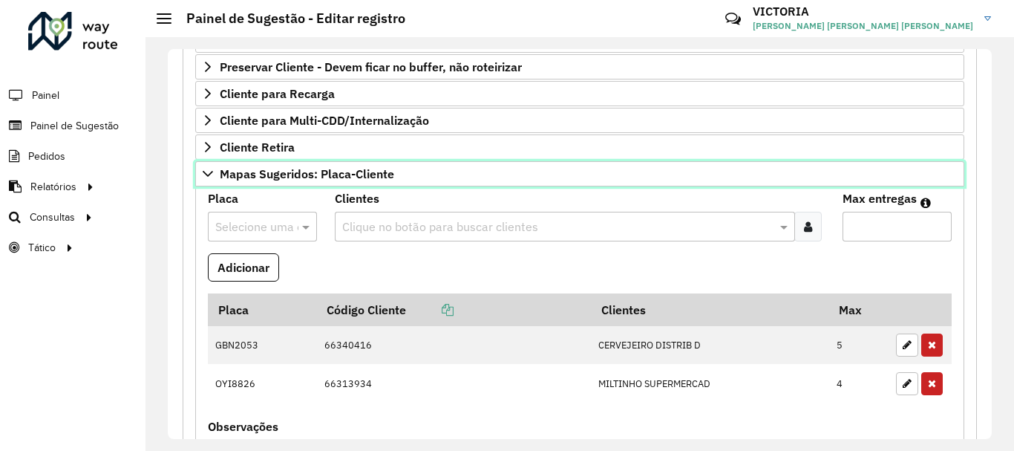
scroll to position [587, 0]
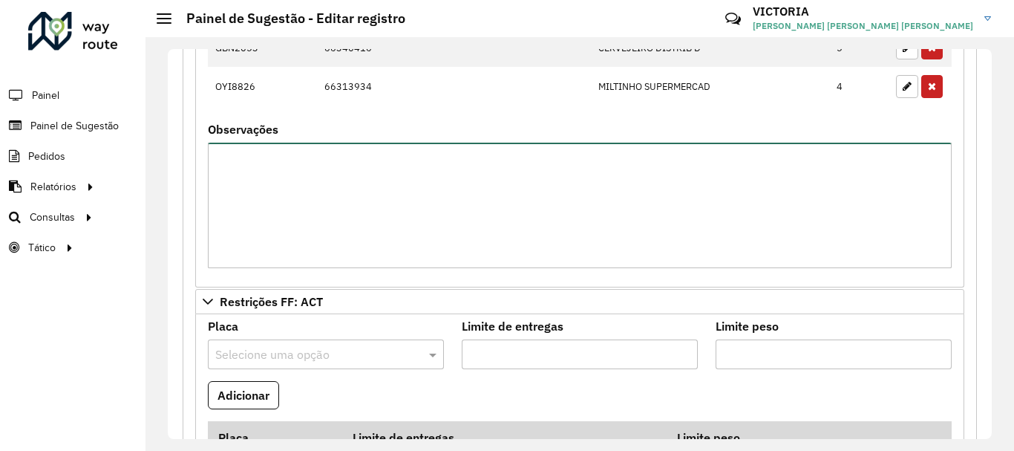
click at [394, 218] on textarea "Observações" at bounding box center [580, 205] width 744 height 125
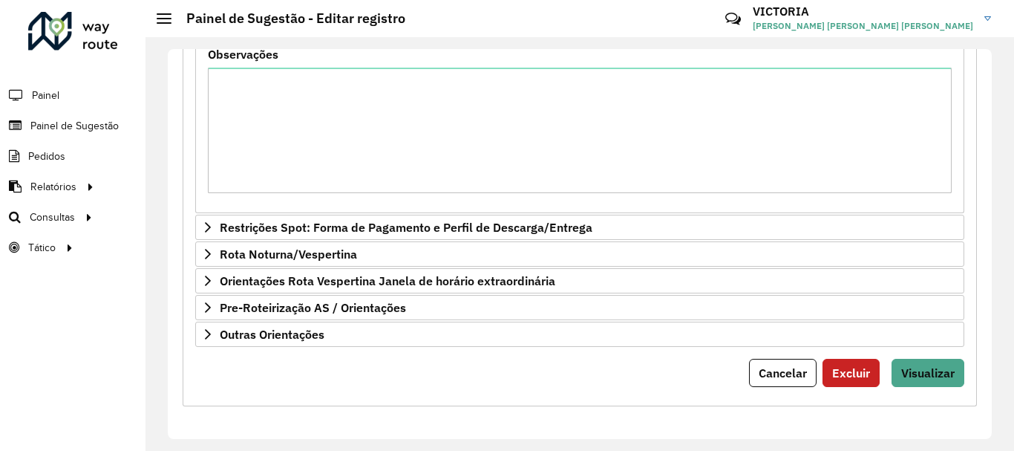
scroll to position [638, 0]
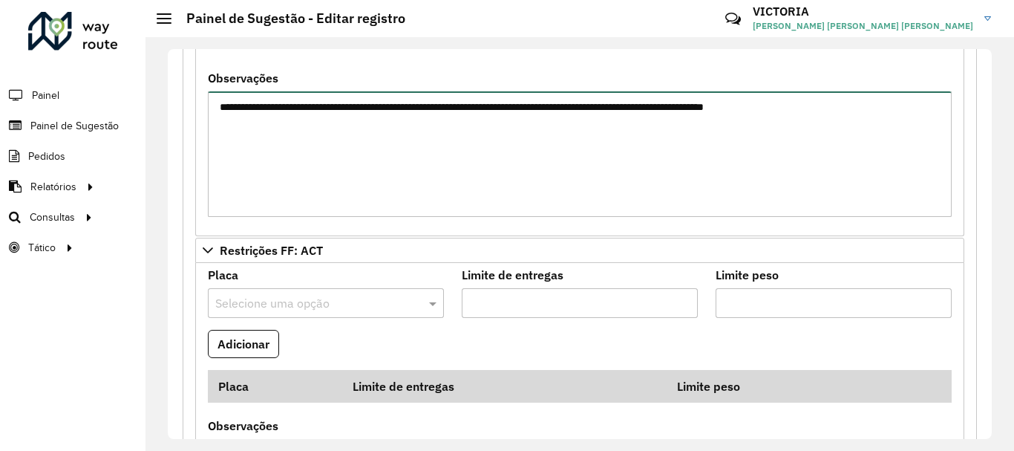
click at [603, 110] on textarea "**********" at bounding box center [580, 153] width 744 height 125
click at [874, 118] on textarea "**********" at bounding box center [580, 153] width 744 height 125
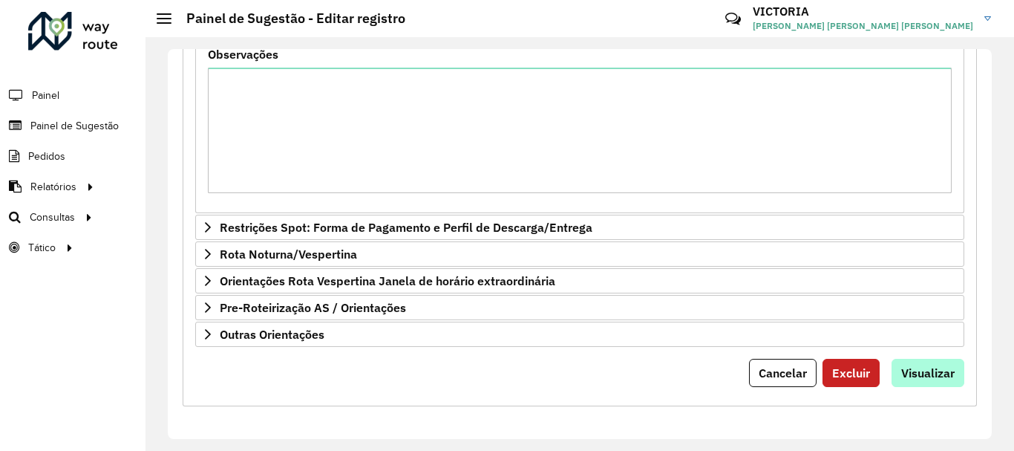
type textarea "**********"
click at [928, 380] on button "Visualizar" at bounding box center [928, 373] width 73 height 28
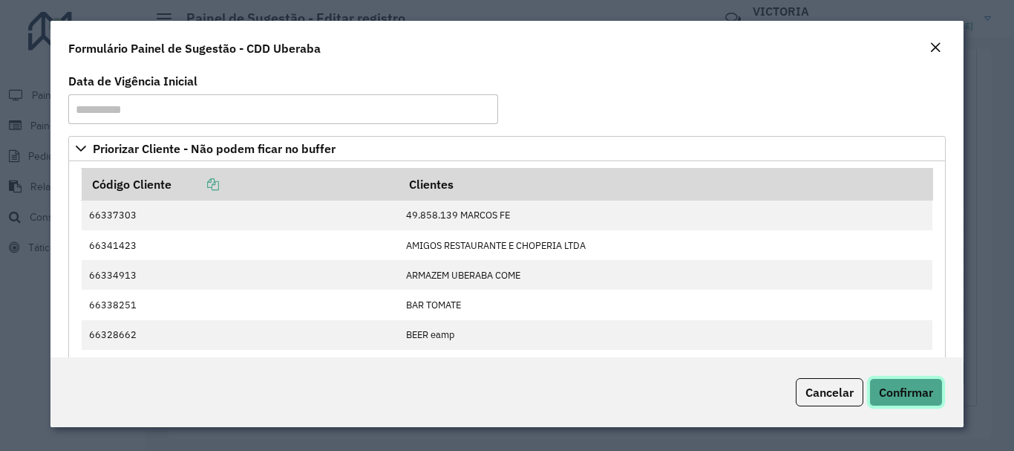
click at [908, 391] on span "Confirmar" at bounding box center [906, 392] width 54 height 15
